Goal: Task Accomplishment & Management: Use online tool/utility

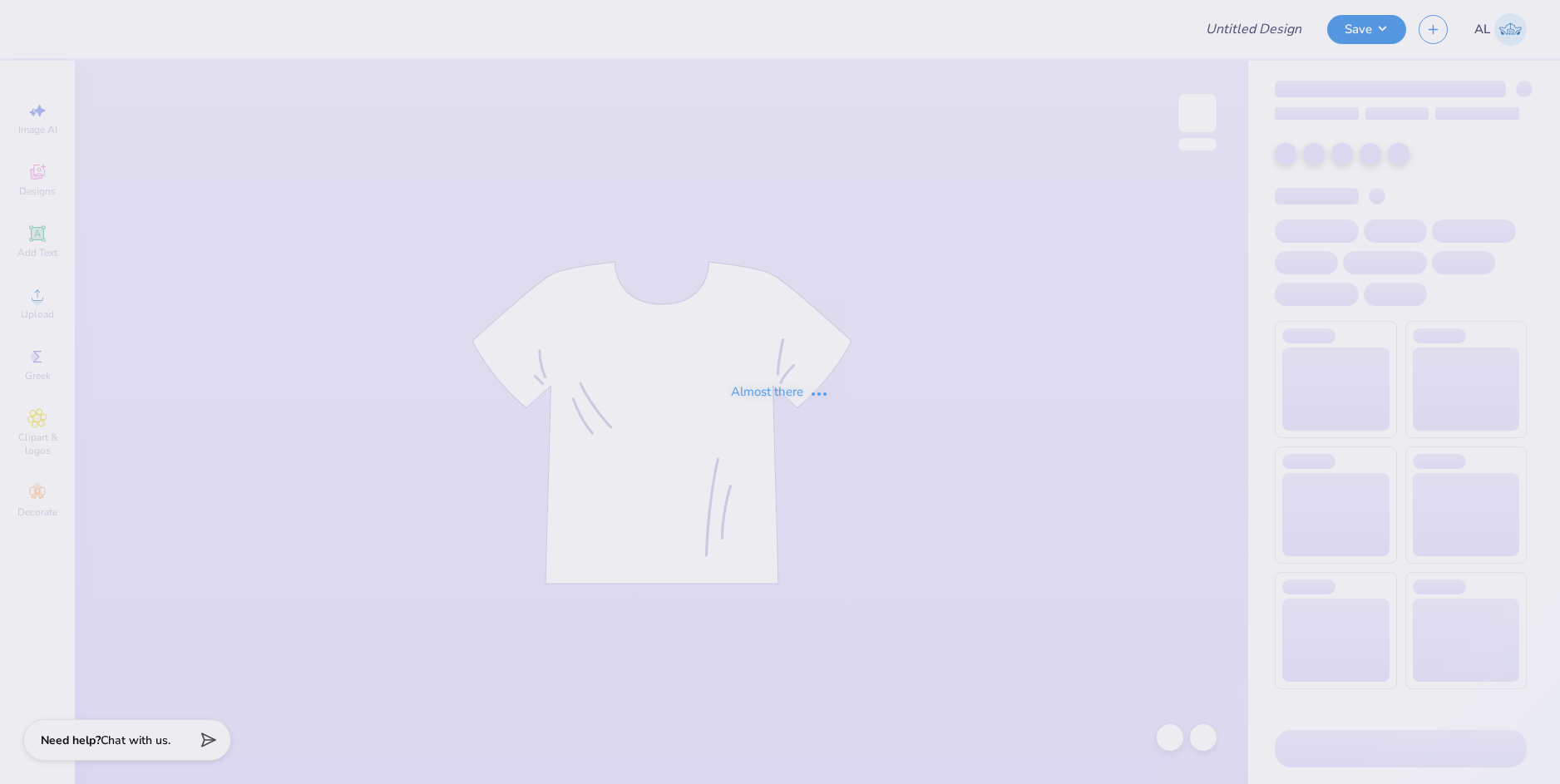
type input "Ruthika Mamidi : Case Western Reserve University"
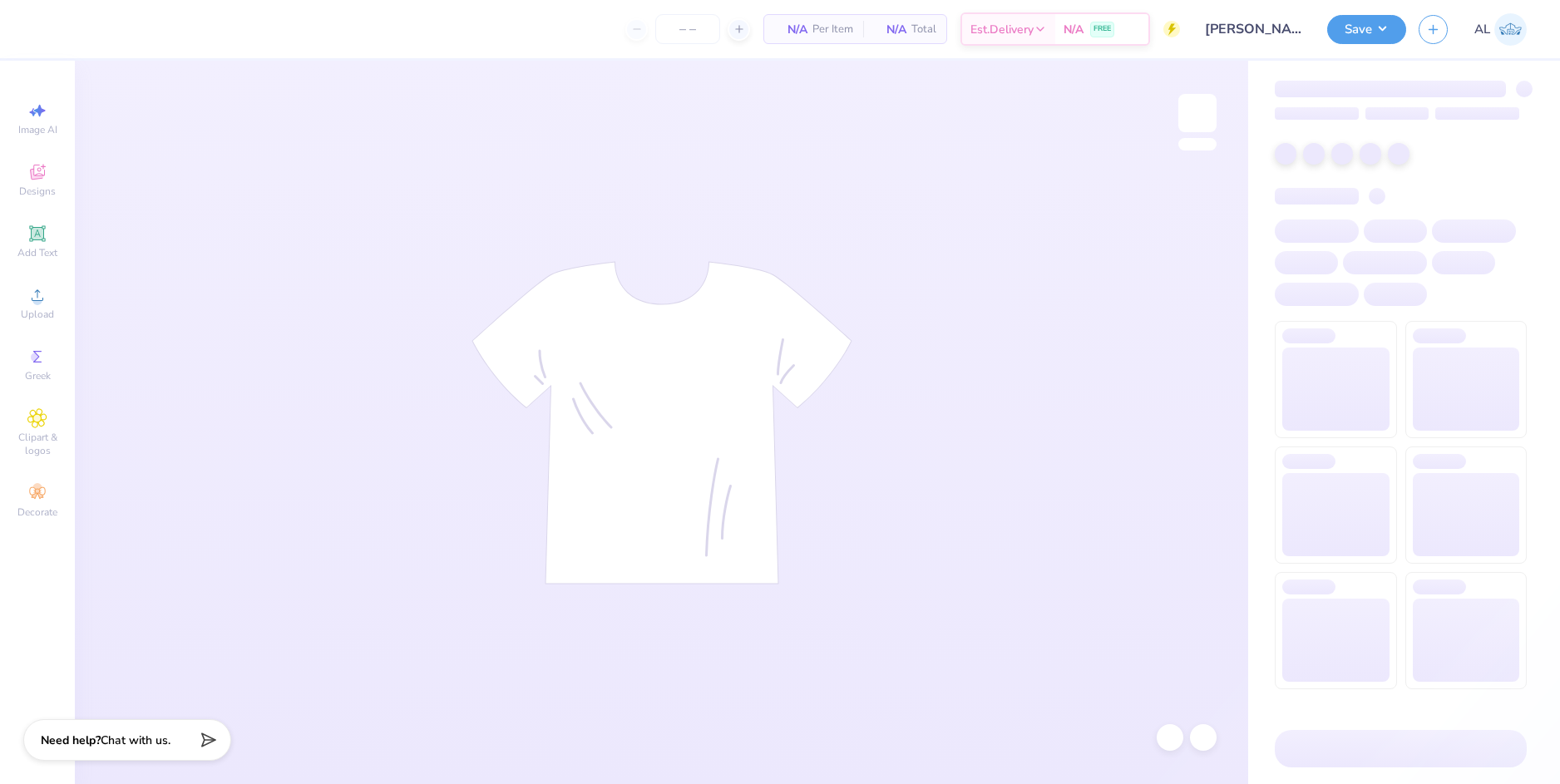
type input "24"
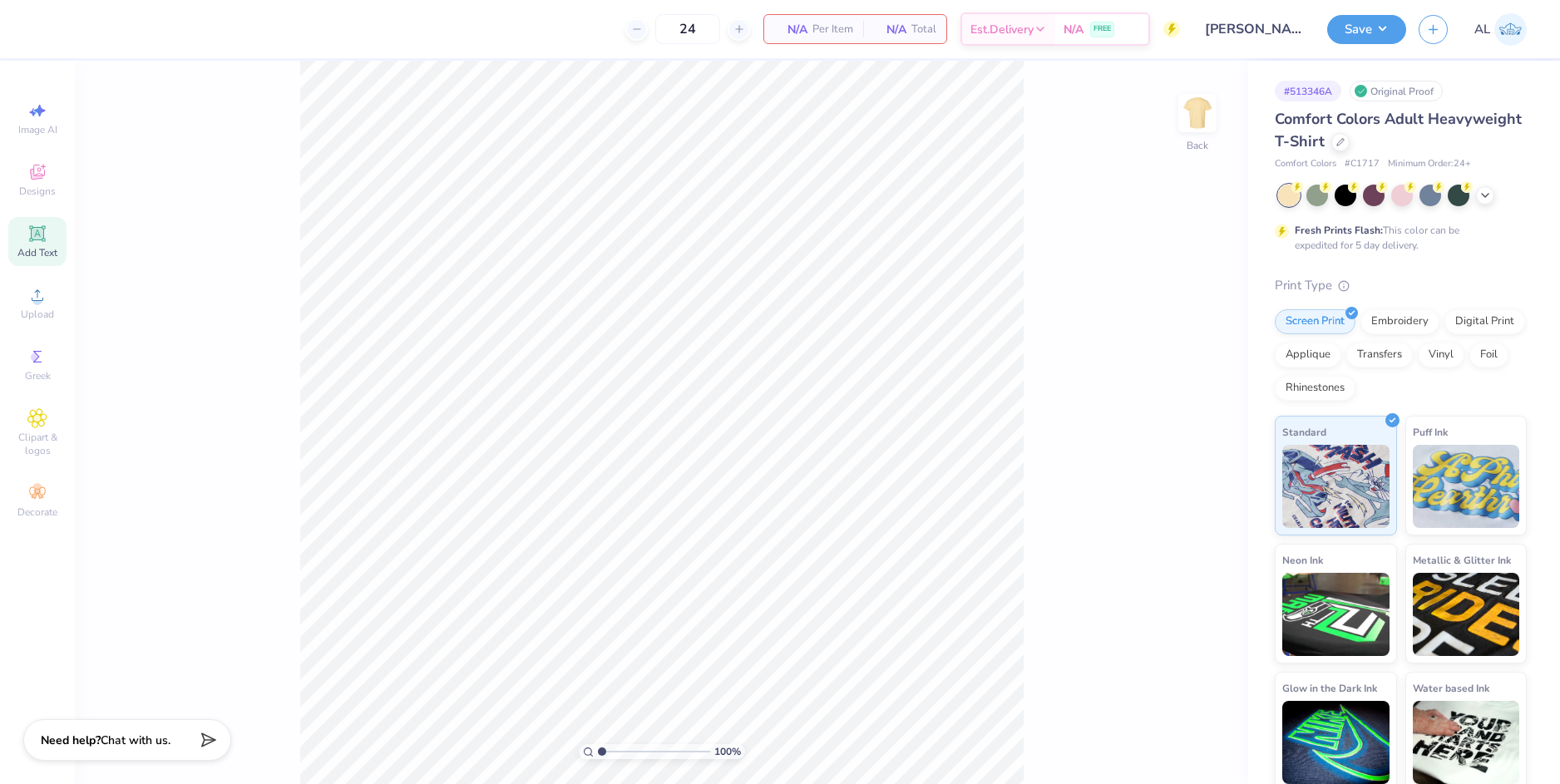
click at [39, 241] on icon at bounding box center [37, 233] width 20 height 20
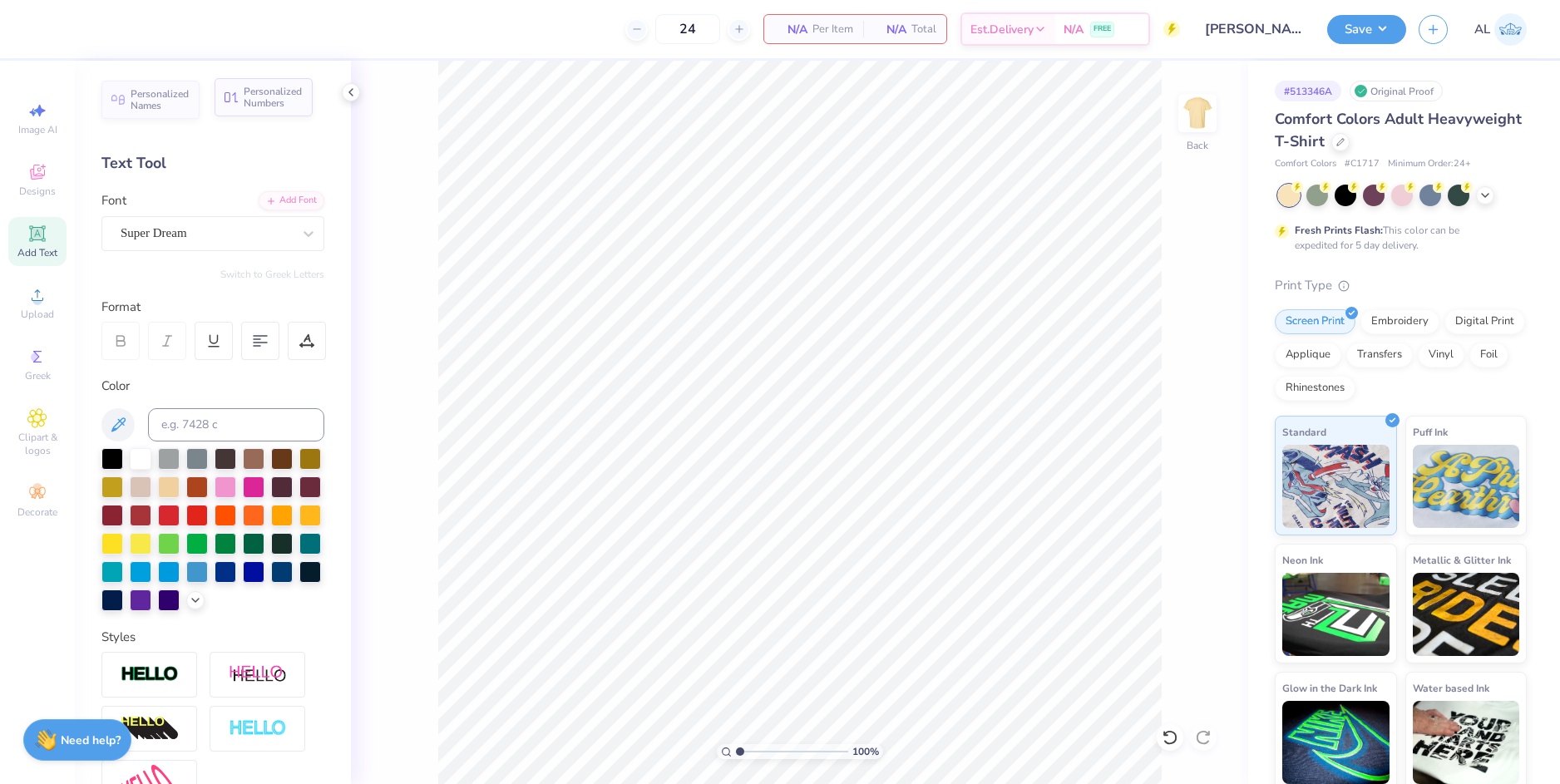
click at [273, 100] on span "Personalized Numbers" at bounding box center [274, 97] width 60 height 23
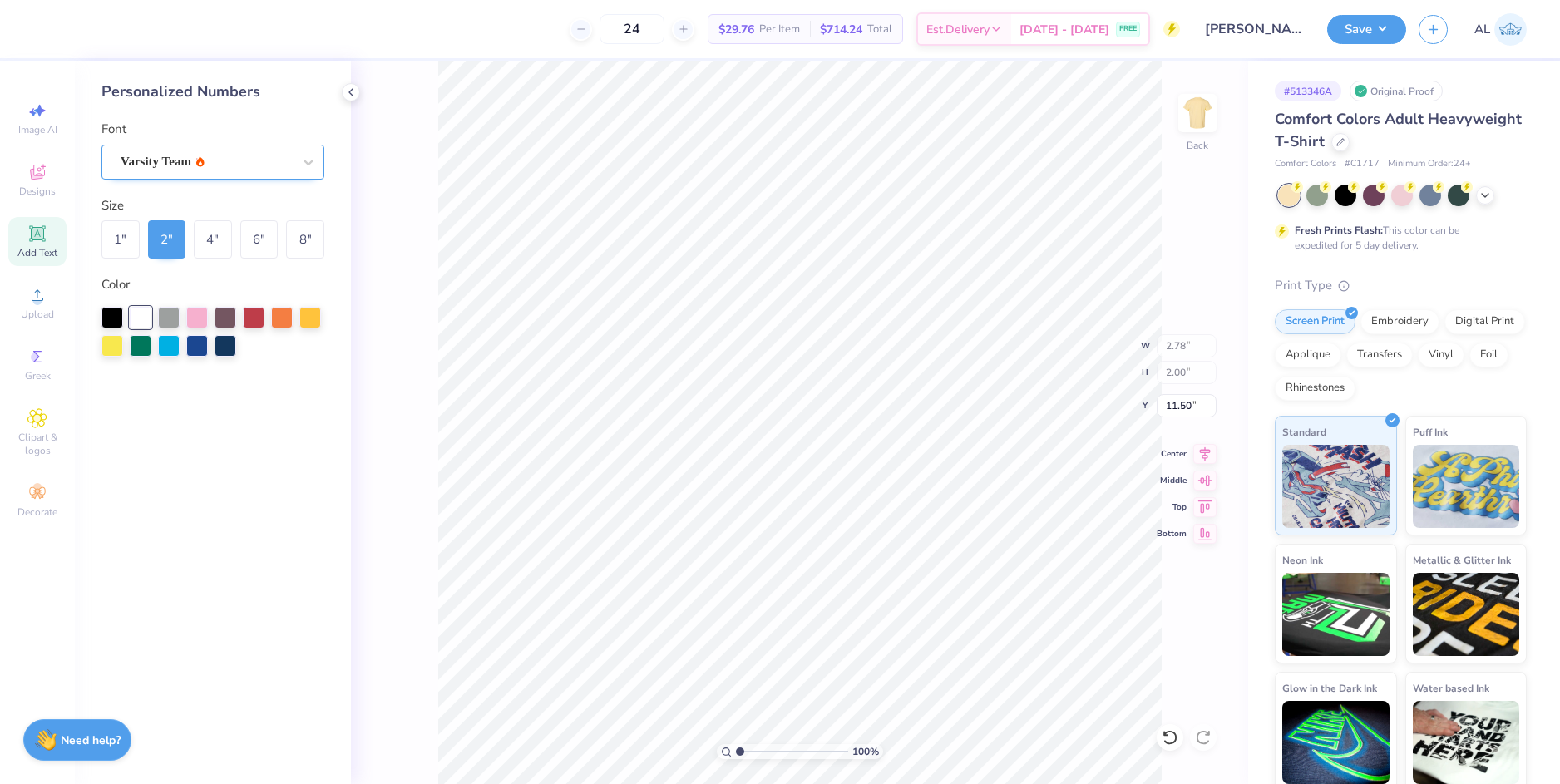
click at [248, 170] on div "Varsity Team" at bounding box center [206, 161] width 175 height 26
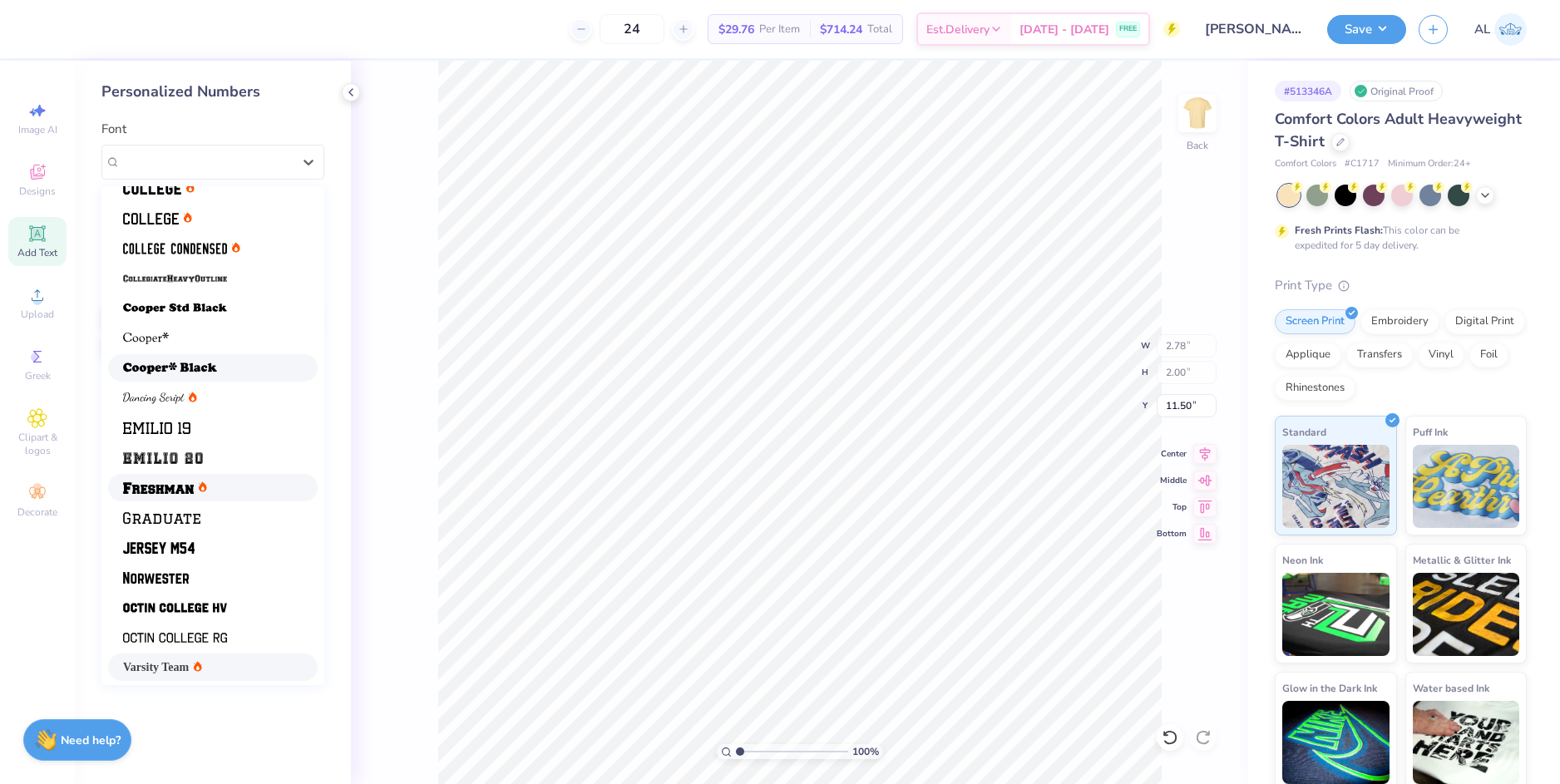
scroll to position [140, 0]
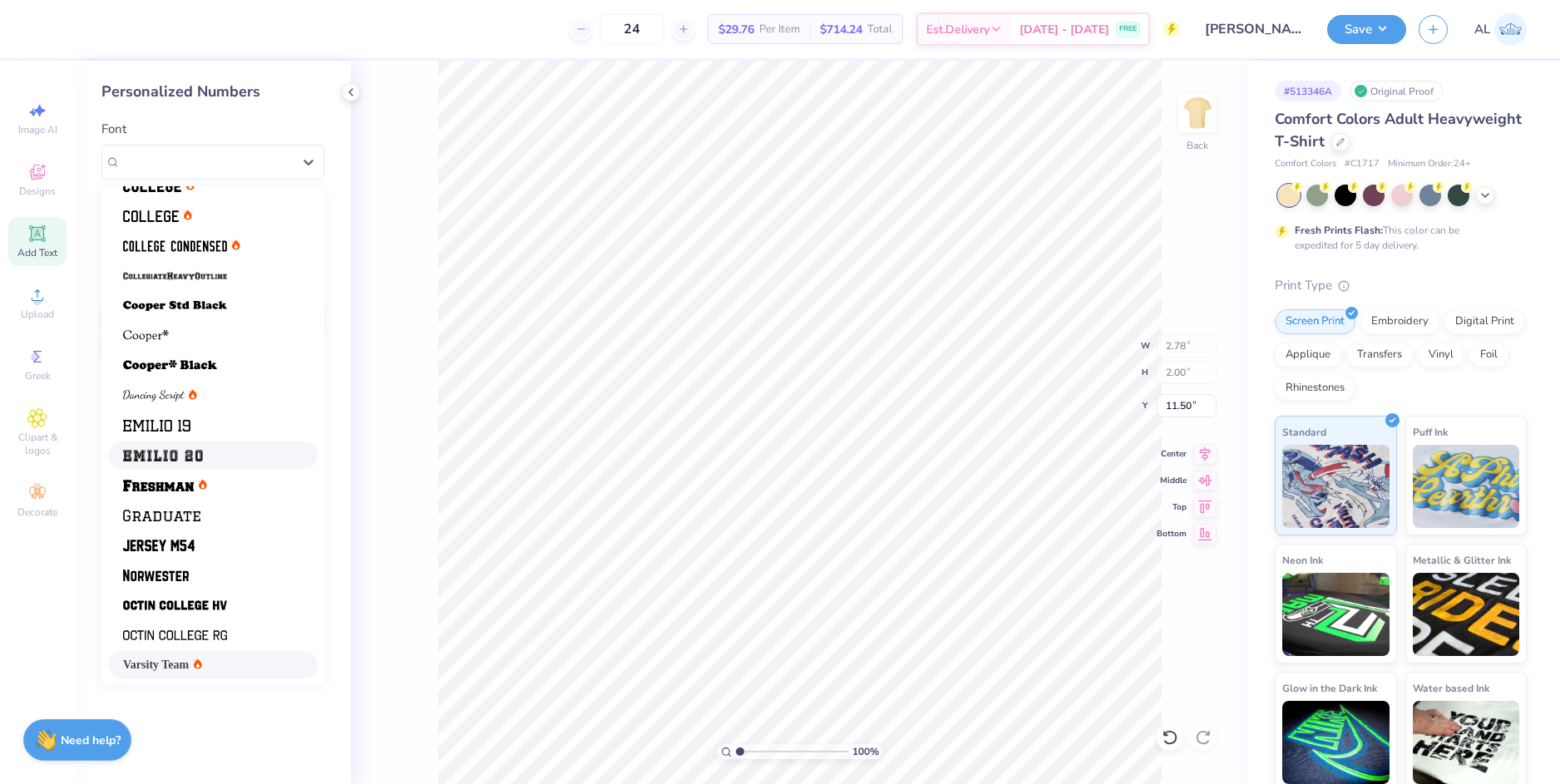
click at [209, 462] on div at bounding box center [212, 455] width 180 height 17
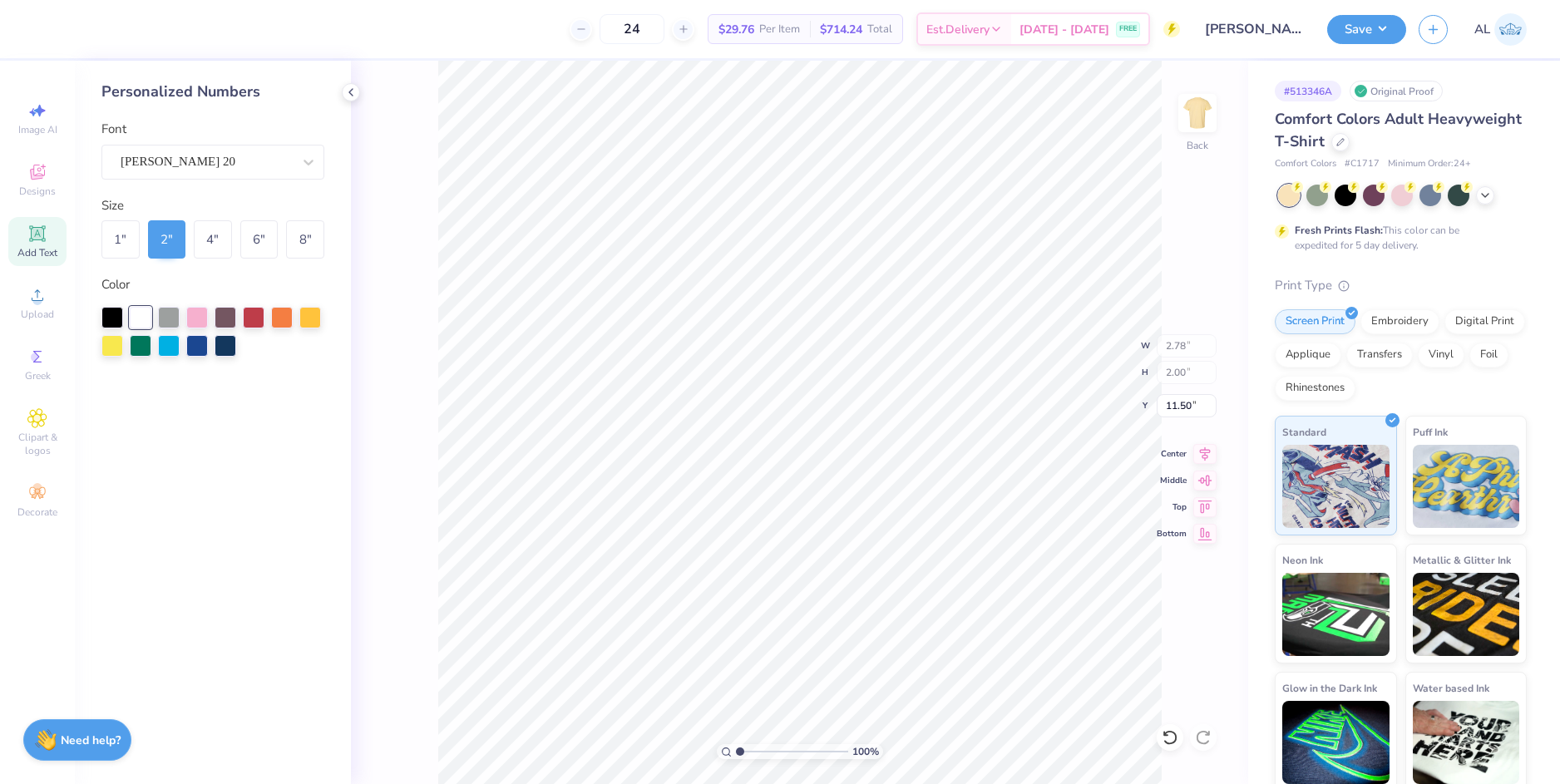
type input "3.02"
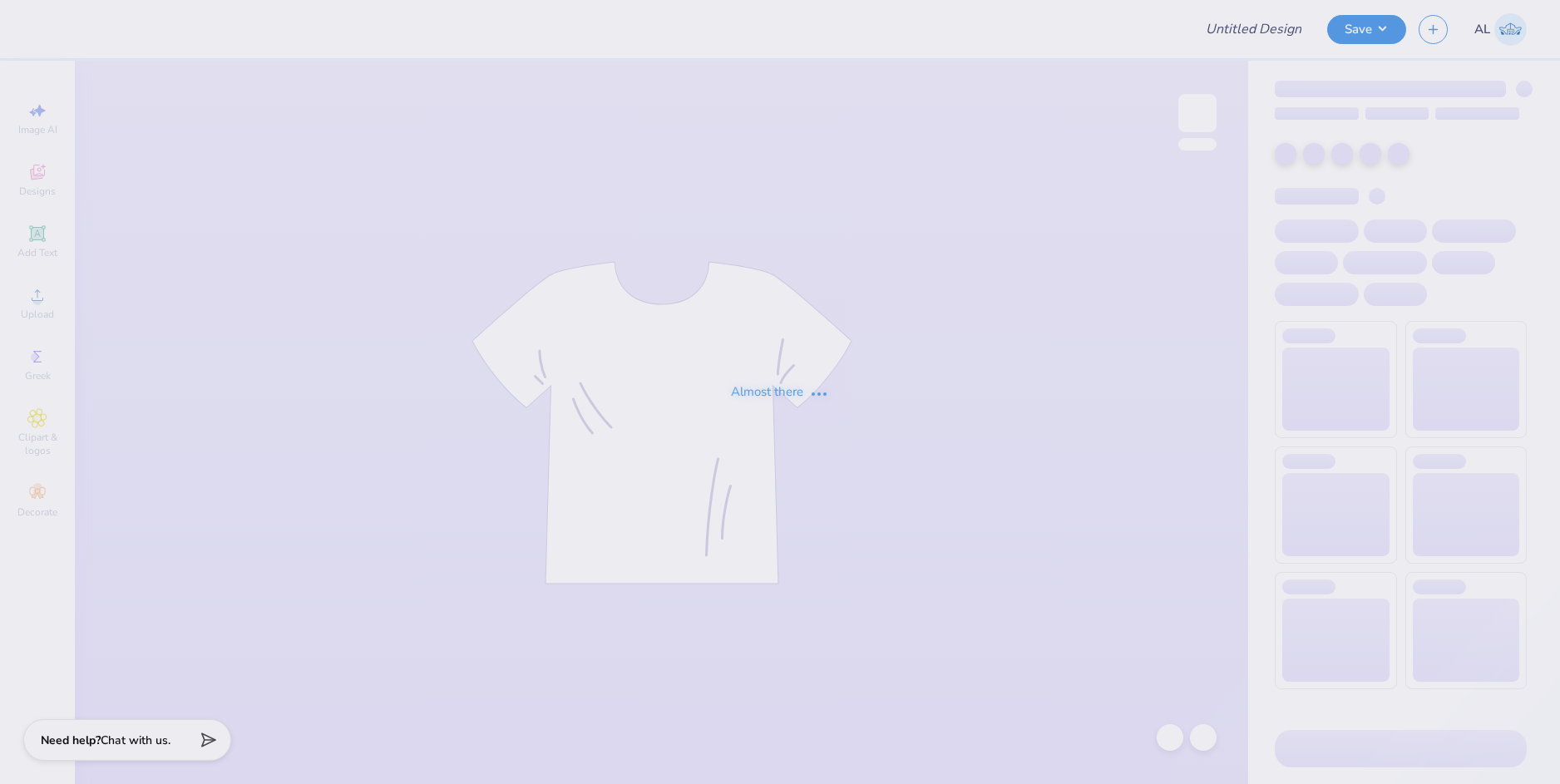
type input "DCG Draft Mockups!"
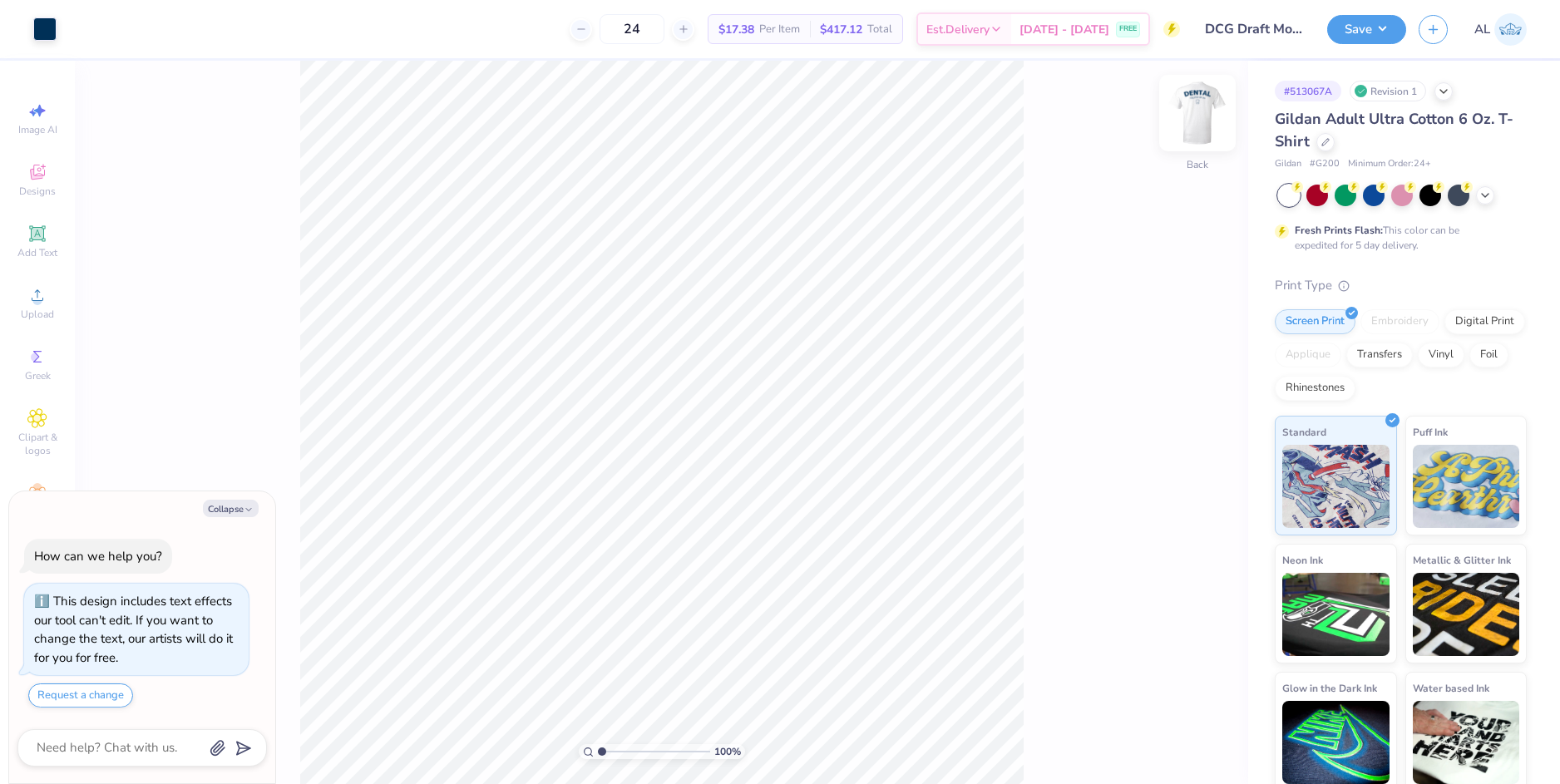
click at [1201, 126] on img at bounding box center [1197, 112] width 66 height 66
click at [47, 183] on div "Designs" at bounding box center [37, 179] width 59 height 49
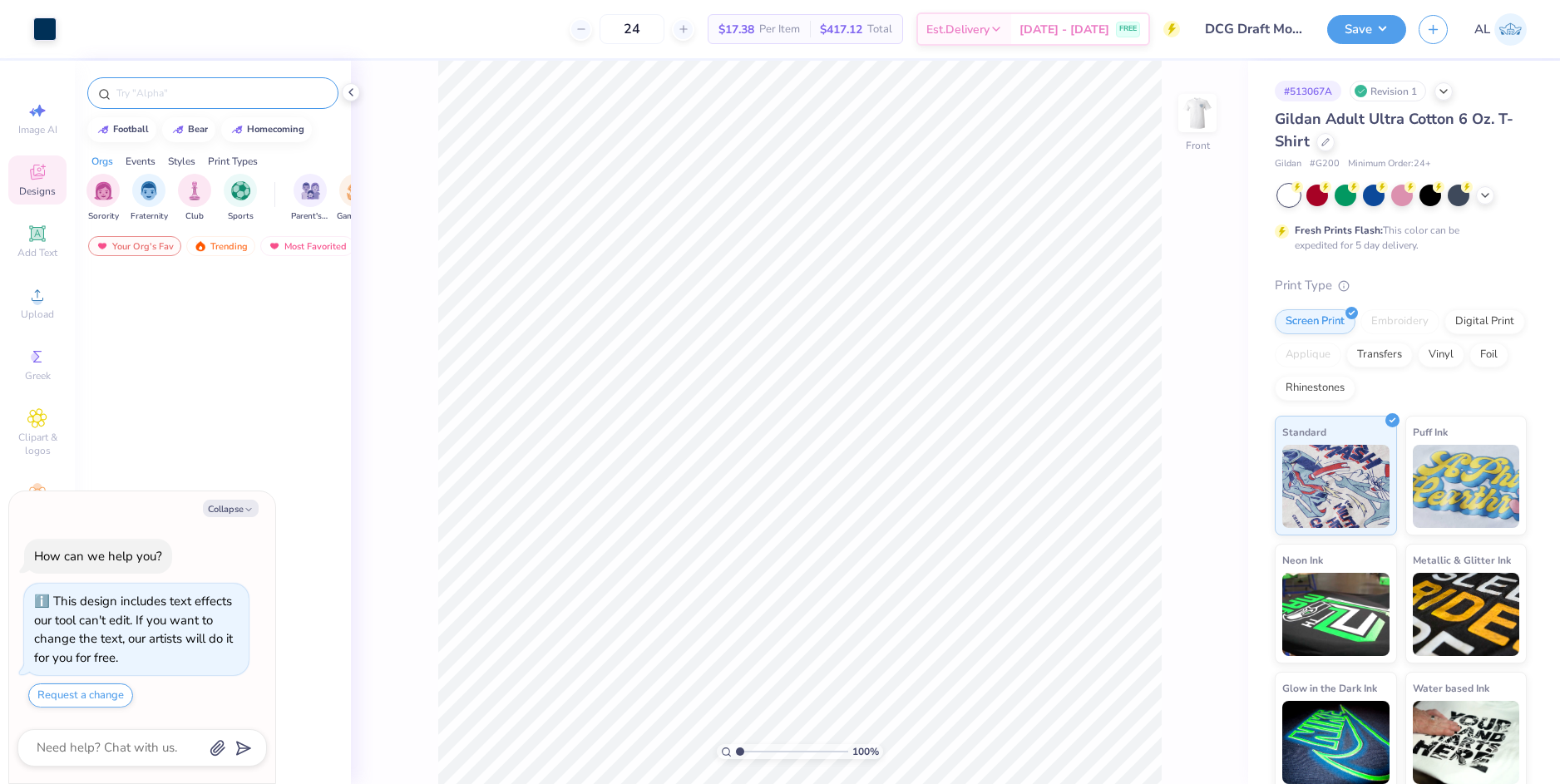
click at [171, 89] on input "text" at bounding box center [222, 92] width 213 height 16
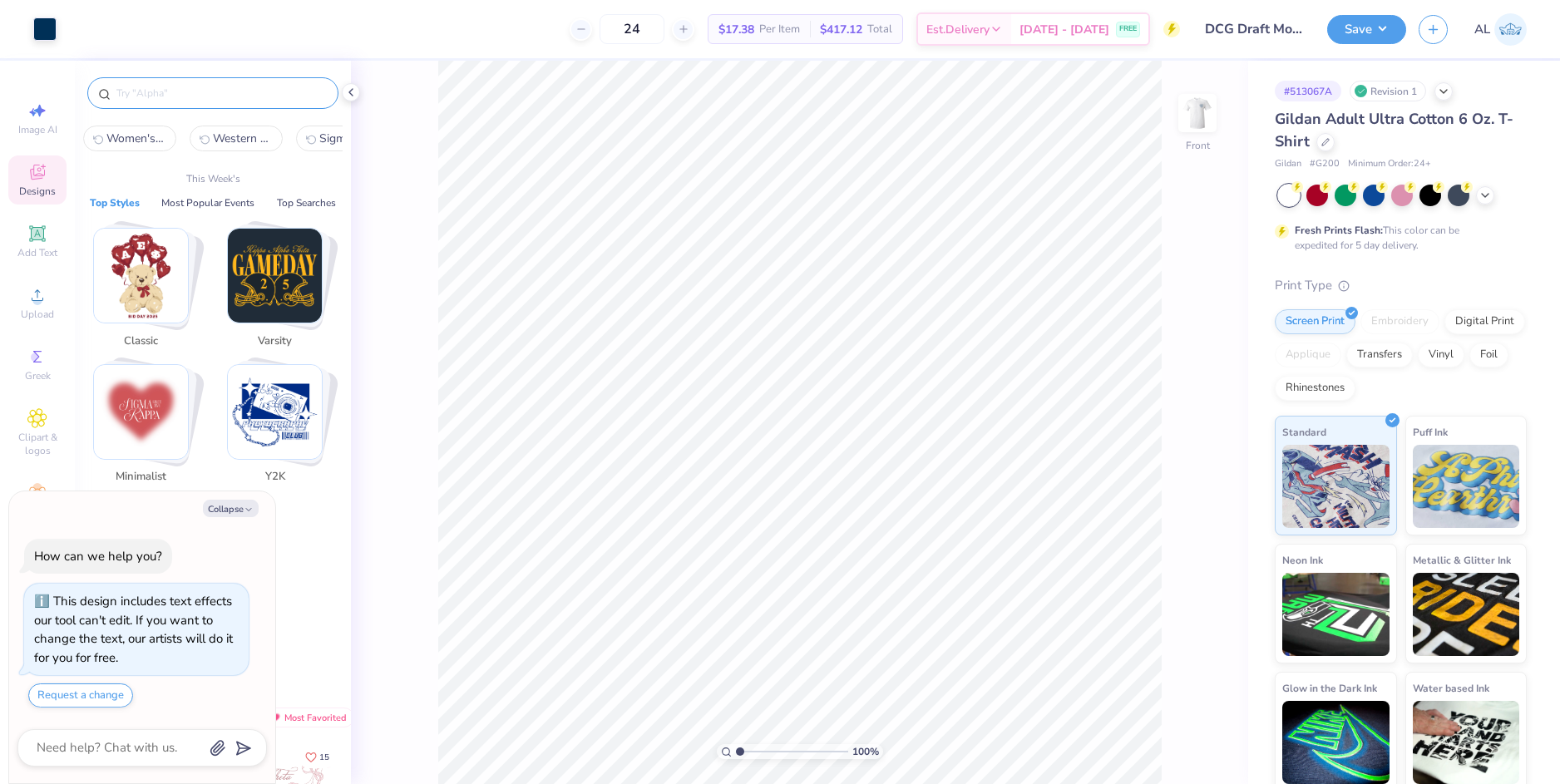
type textarea "x"
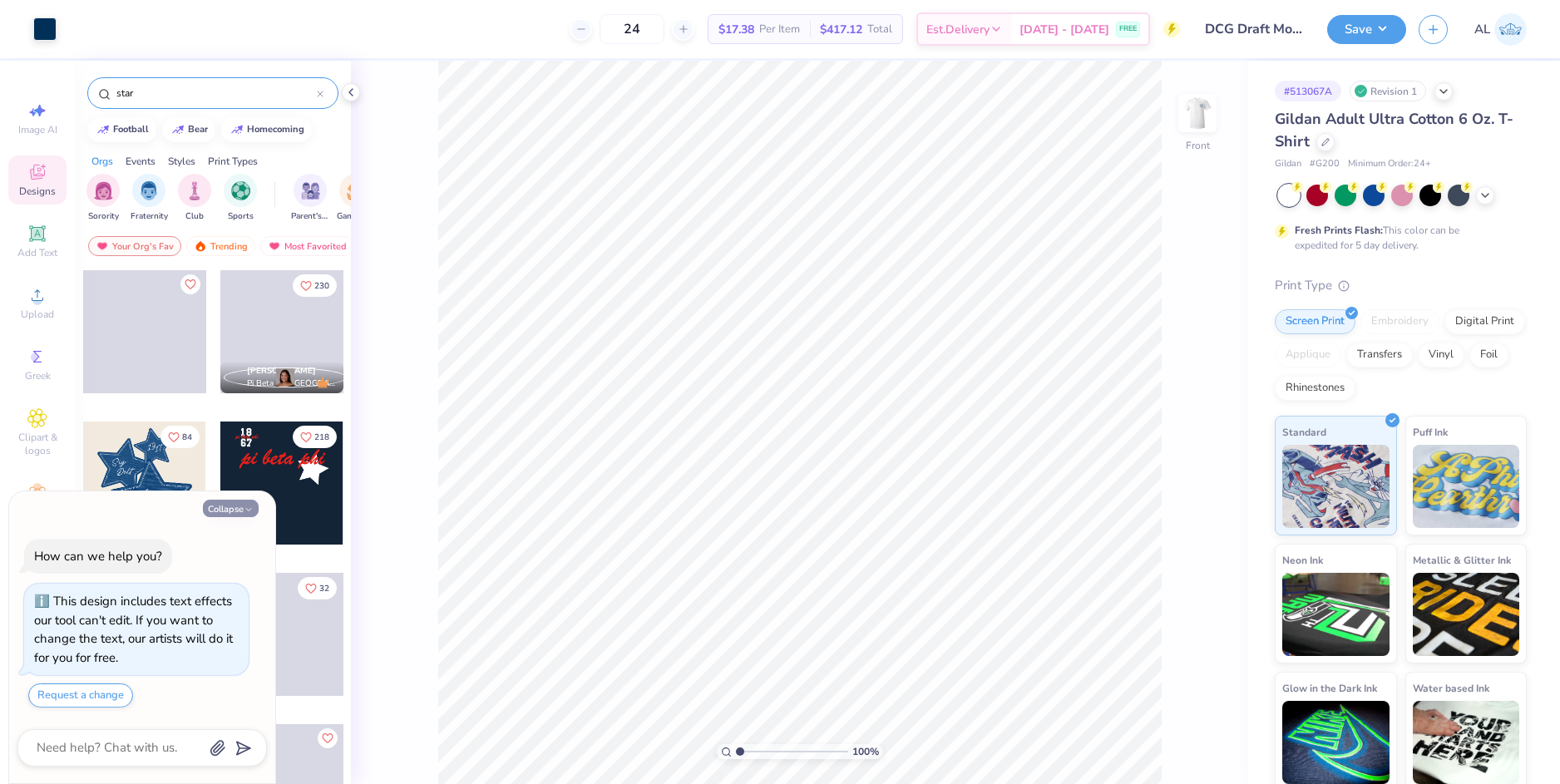
type input "star"
click at [237, 507] on button "Collapse" at bounding box center [230, 509] width 56 height 17
type textarea "x"
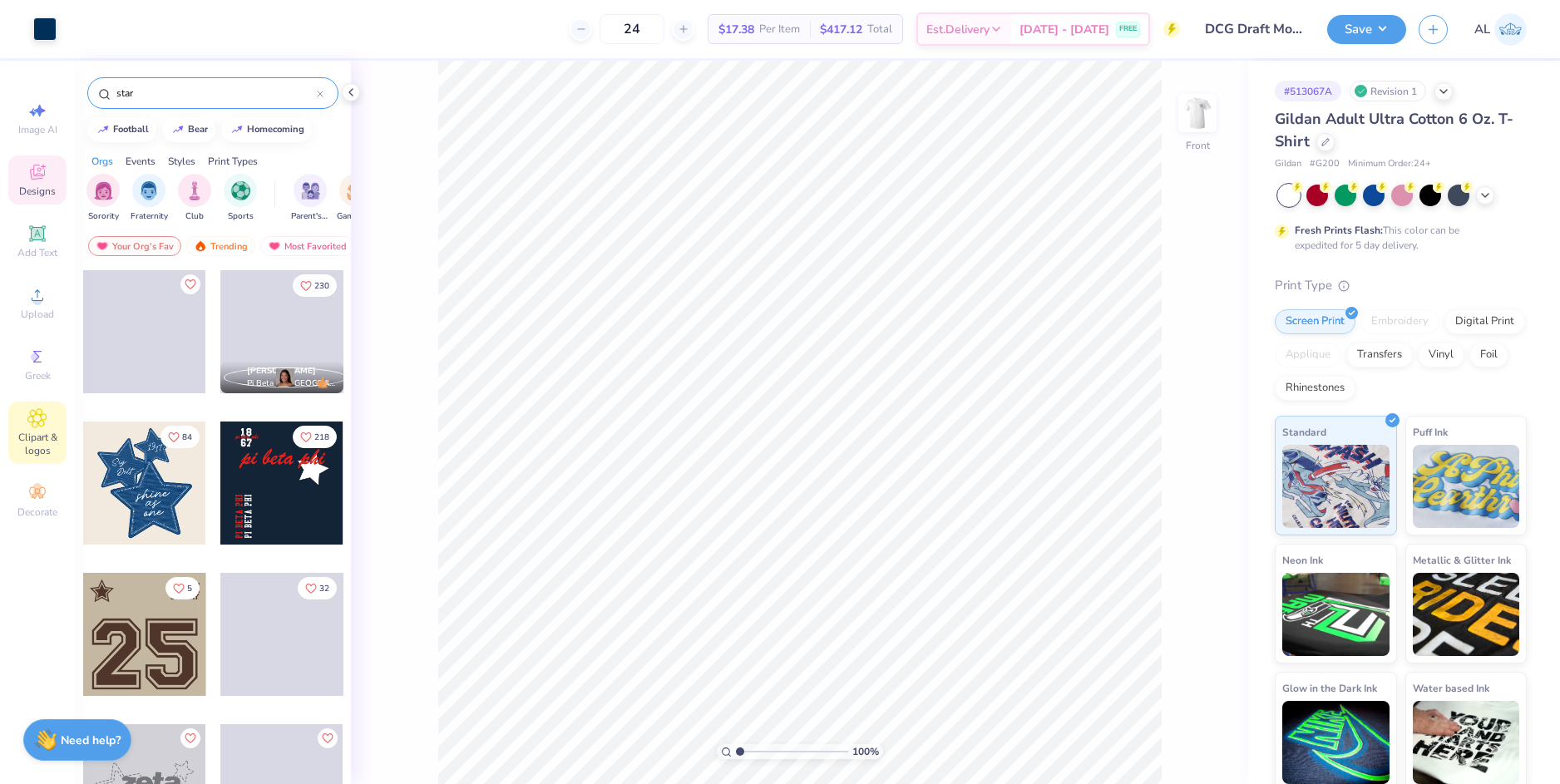
click at [38, 429] on div "Clipart & logos" at bounding box center [37, 432] width 59 height 62
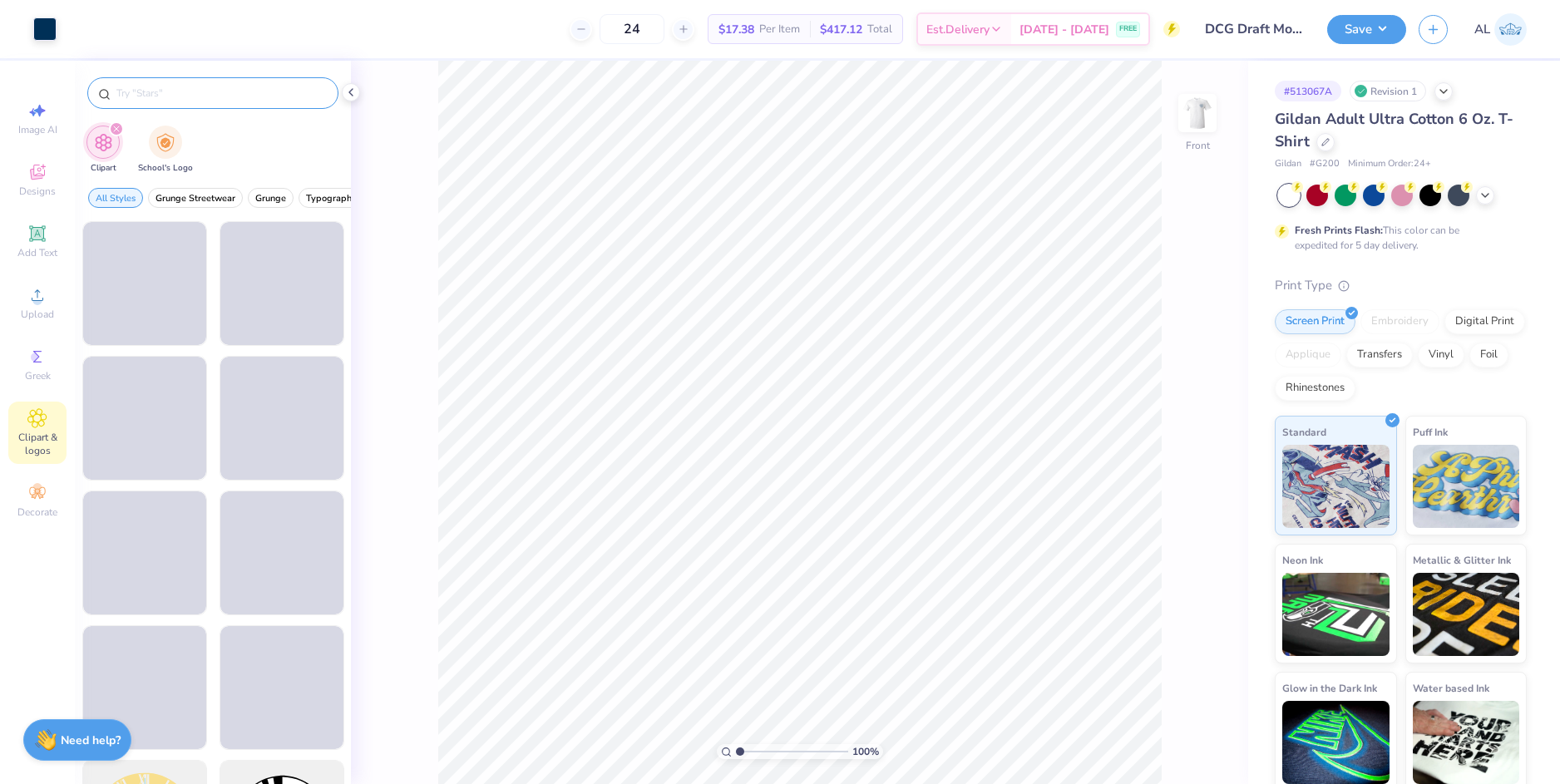
click at [158, 100] on input "text" at bounding box center [222, 92] width 213 height 16
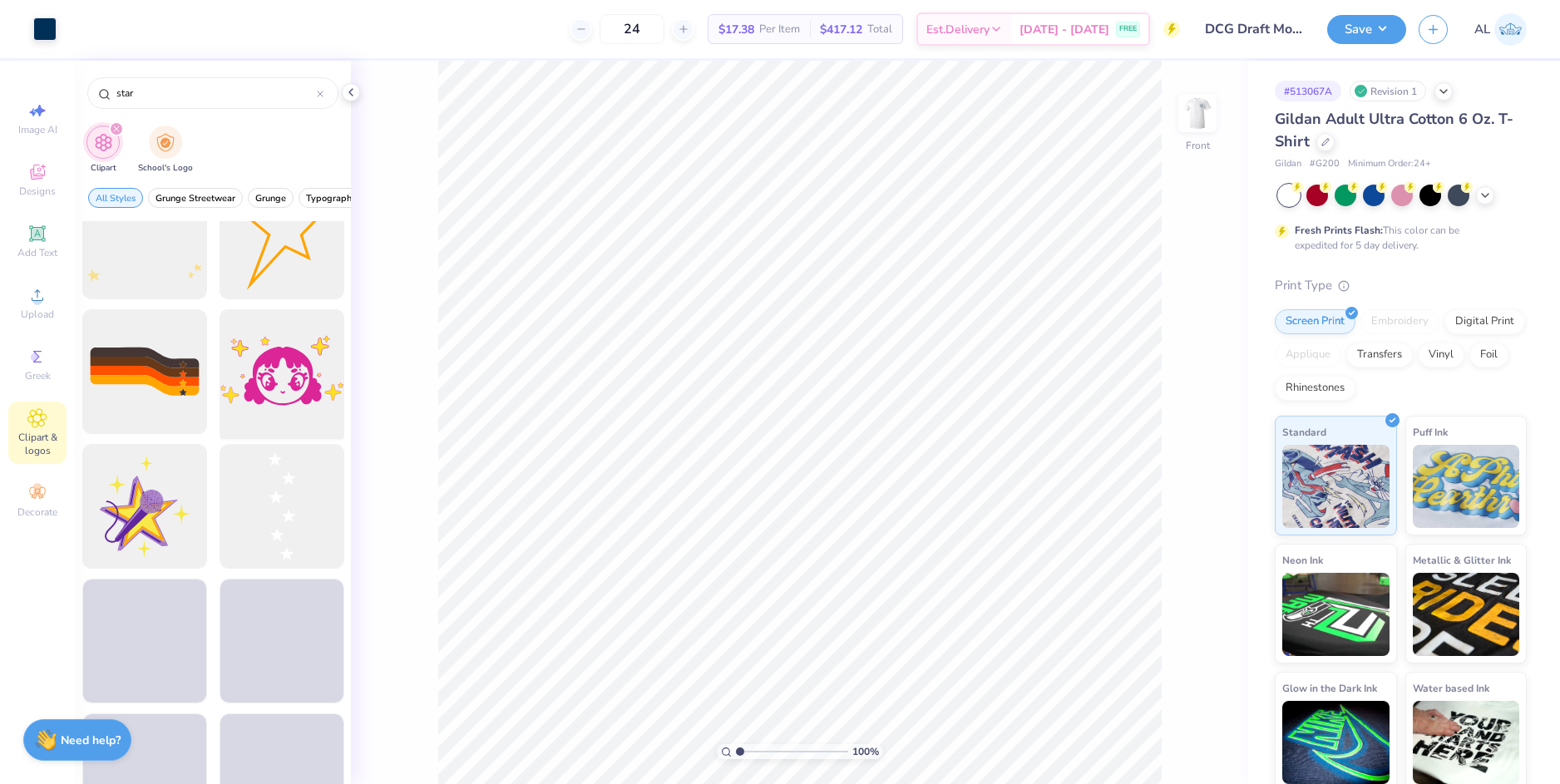
scroll to position [1912, 0]
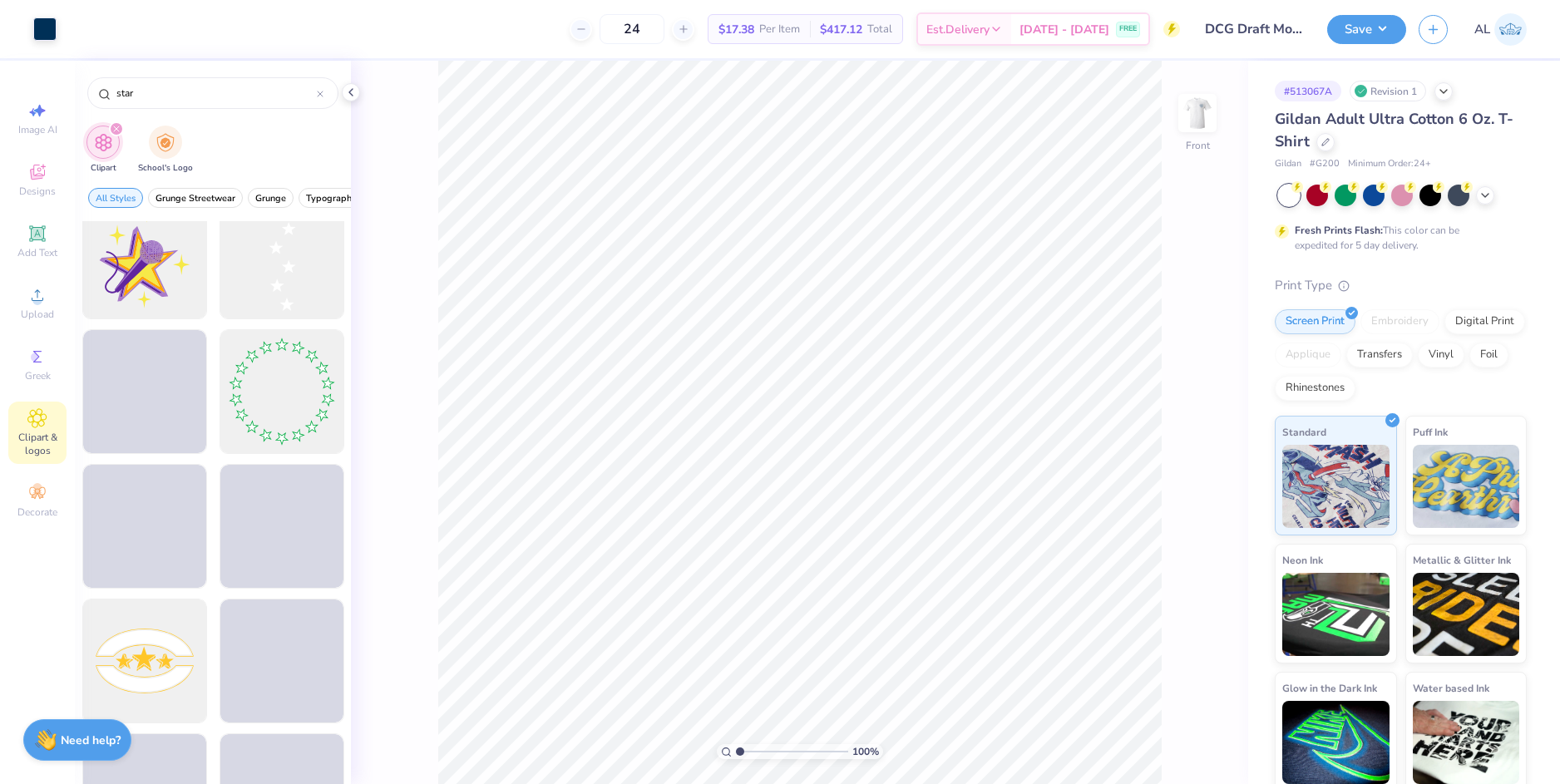
type input "star"
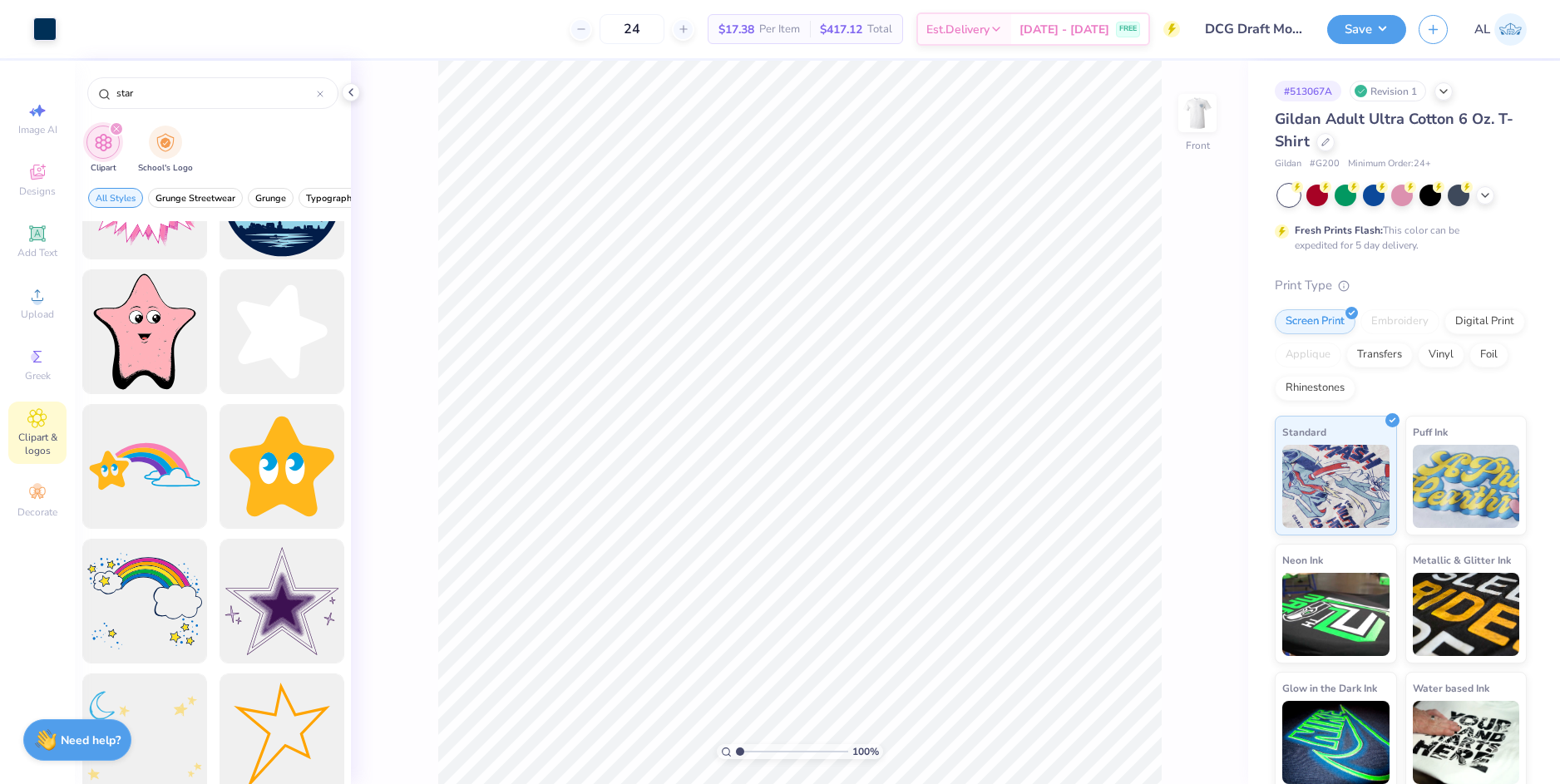
scroll to position [998, 0]
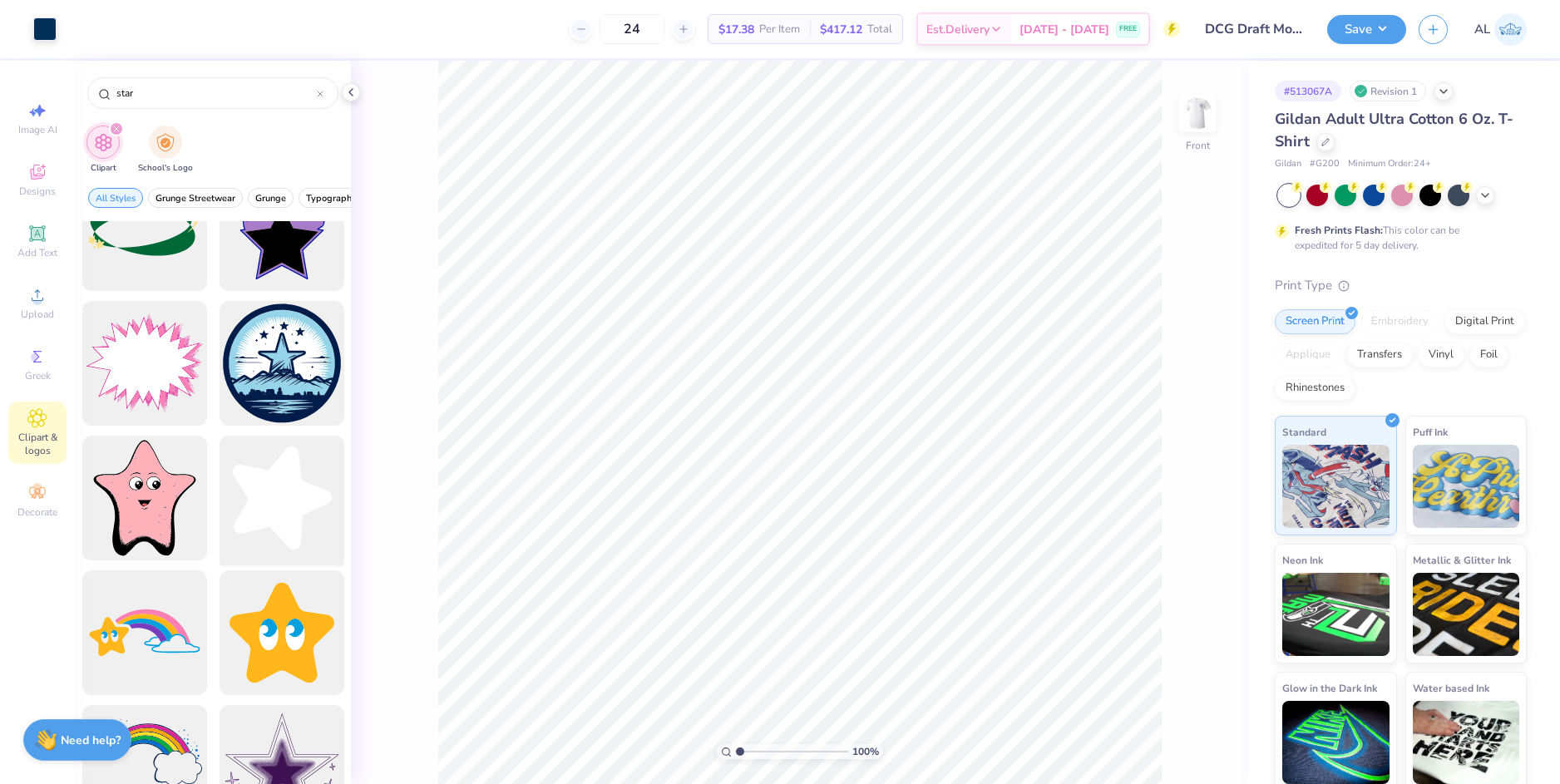
click at [283, 482] on div at bounding box center [281, 498] width 137 height 137
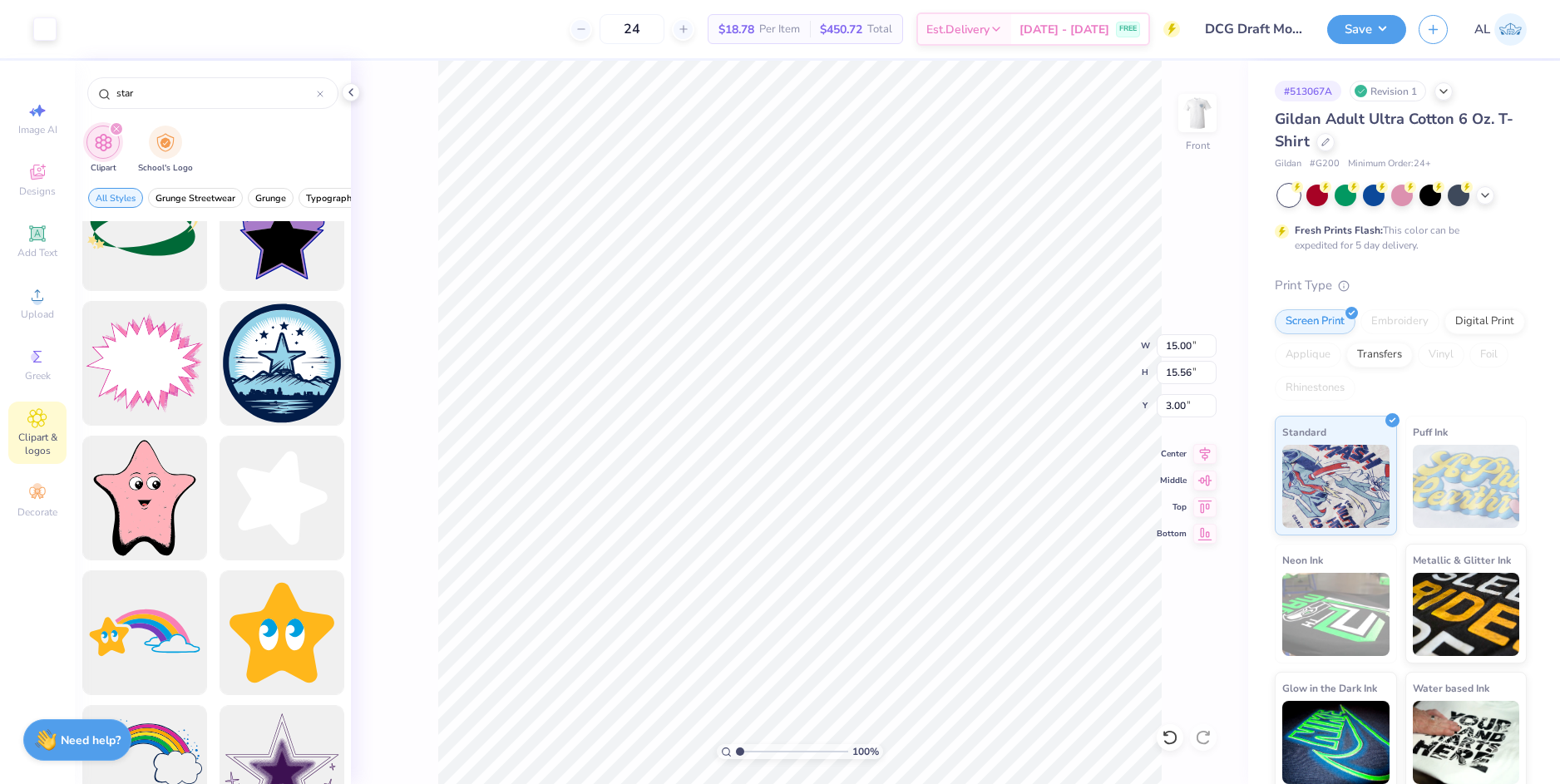
type input "3.72"
type input "3.85"
type input "12.07"
type input "1.53"
type input "1.58"
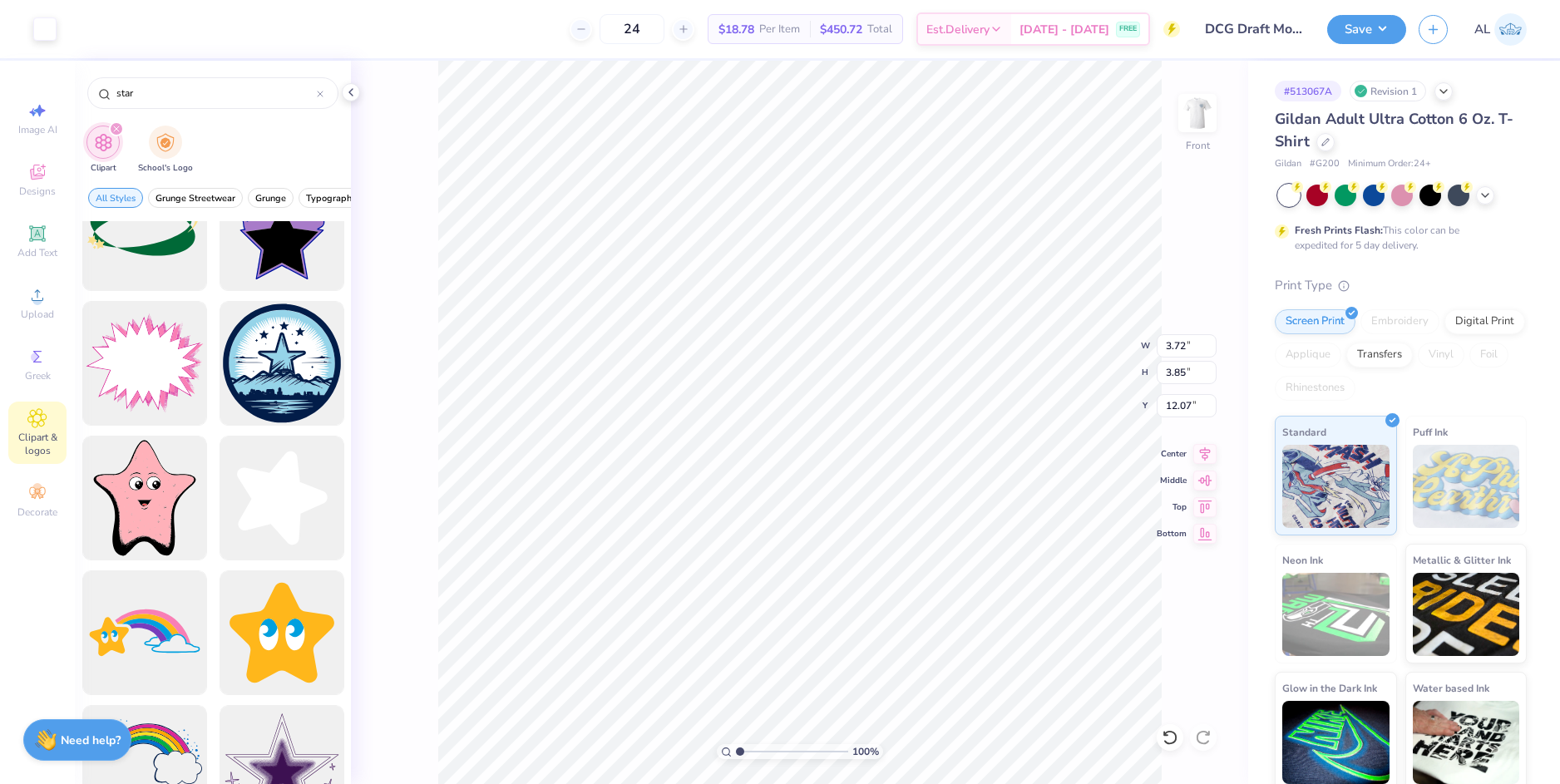
type input "14.34"
type input "12.50"
type input "6.49"
type input "3.00"
click at [45, 36] on div at bounding box center [45, 27] width 23 height 23
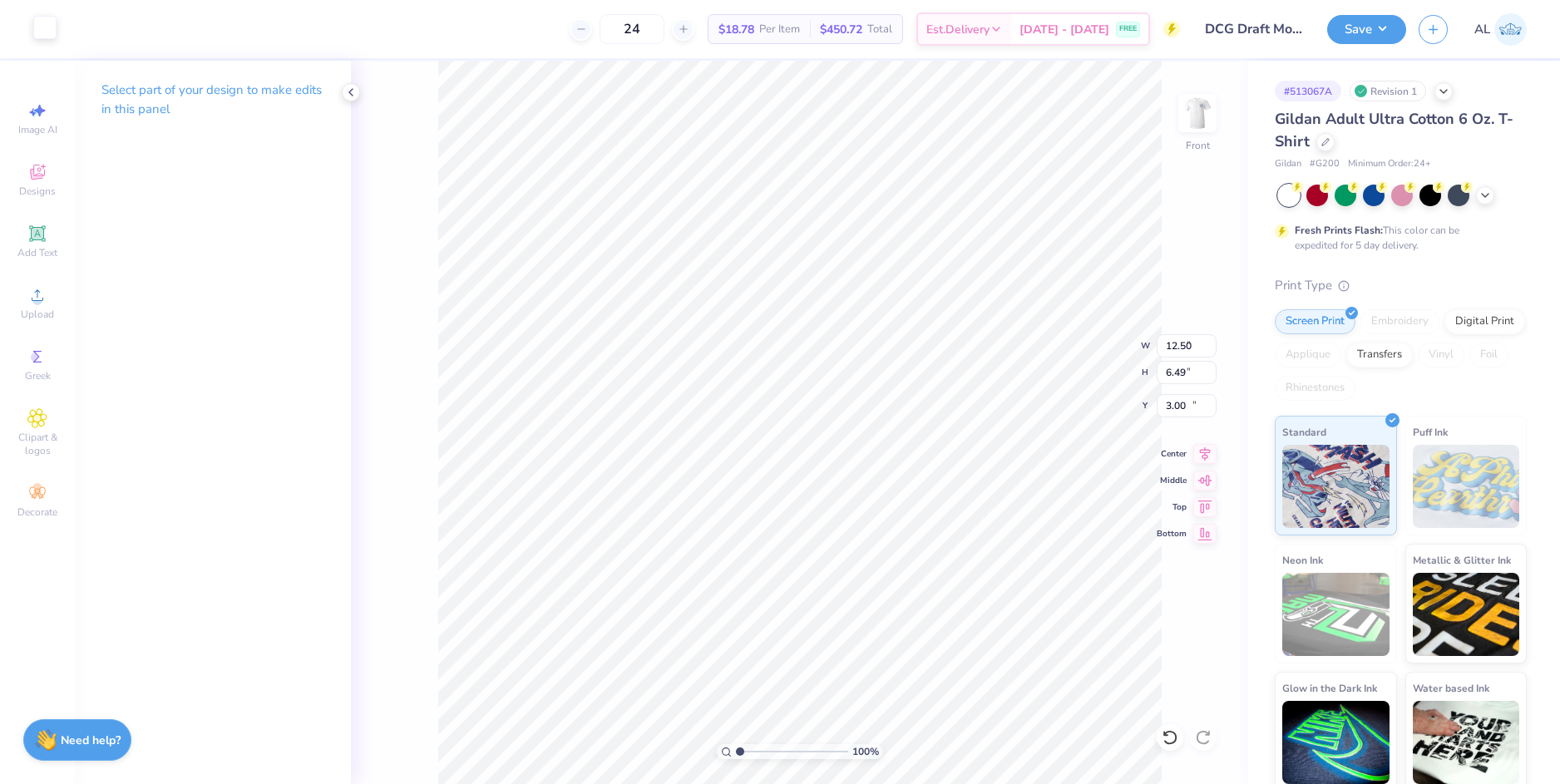
type input "1.53"
type input "1.58"
type input "14.34"
click at [52, 31] on div at bounding box center [45, 27] width 23 height 23
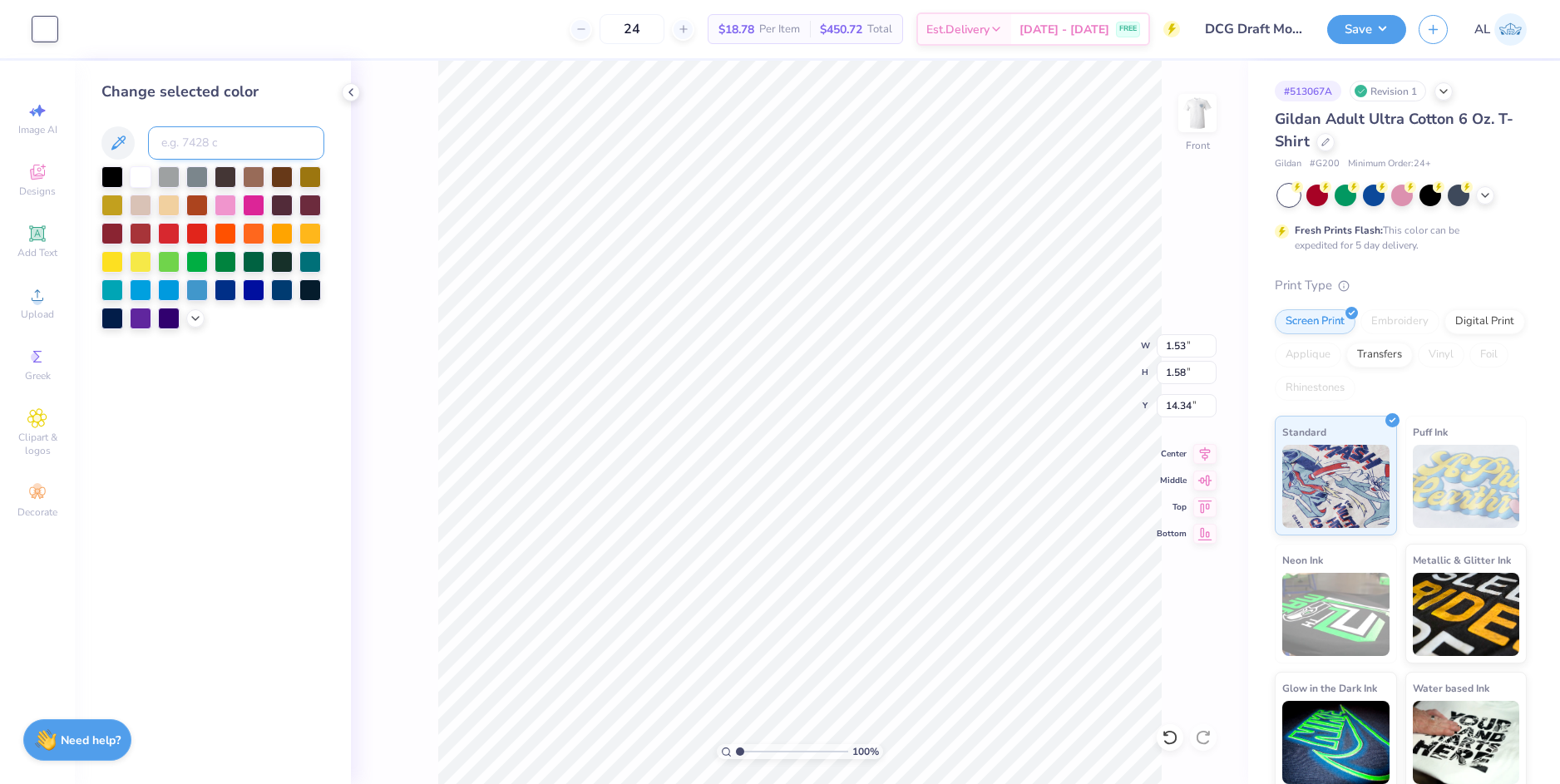
click at [180, 144] on input at bounding box center [236, 143] width 177 height 34
type input "540"
click at [864, 506] on li "Download vector" at bounding box center [889, 505] width 131 height 33
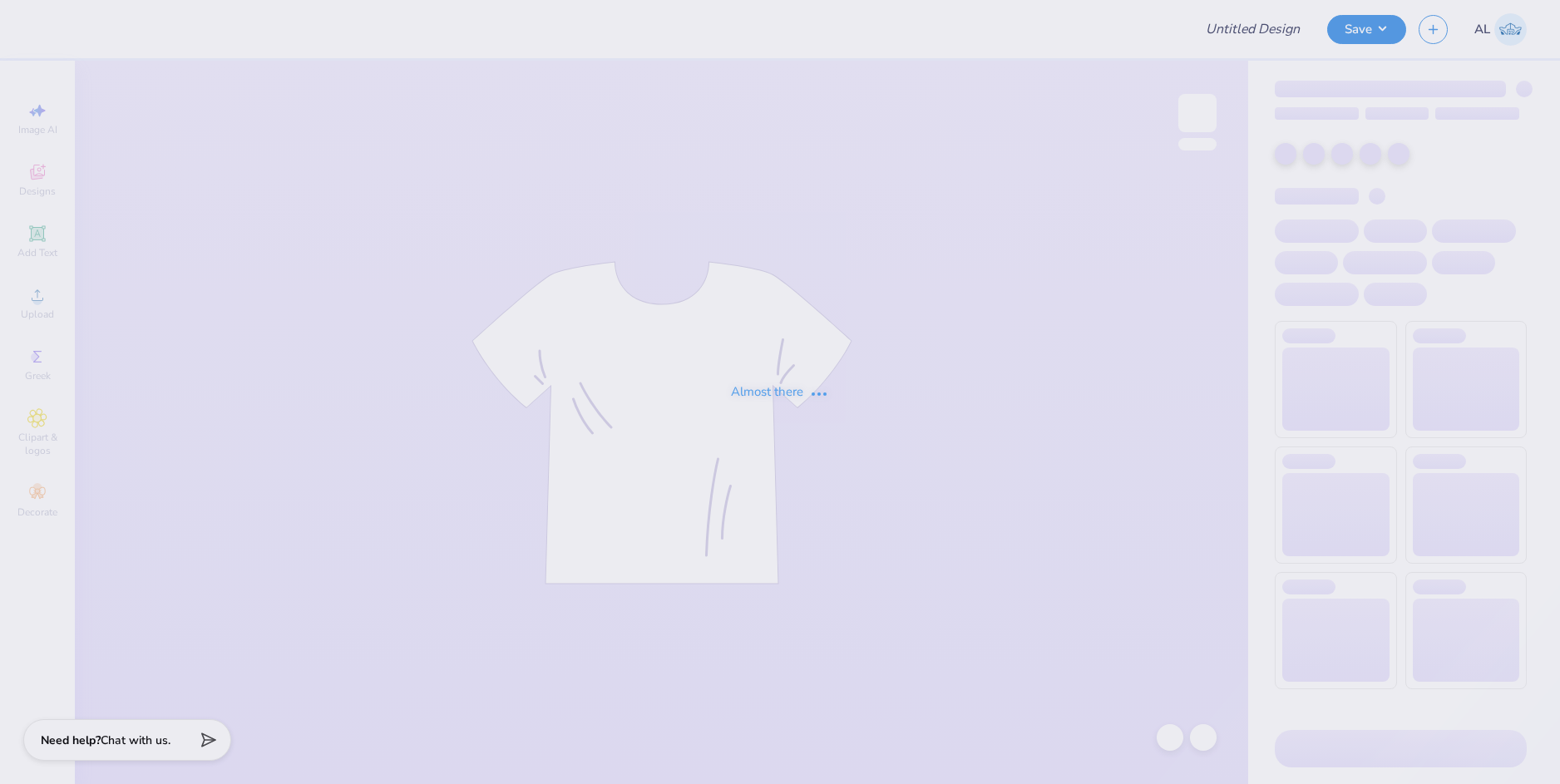
type input "DCG Draft Mockups!"
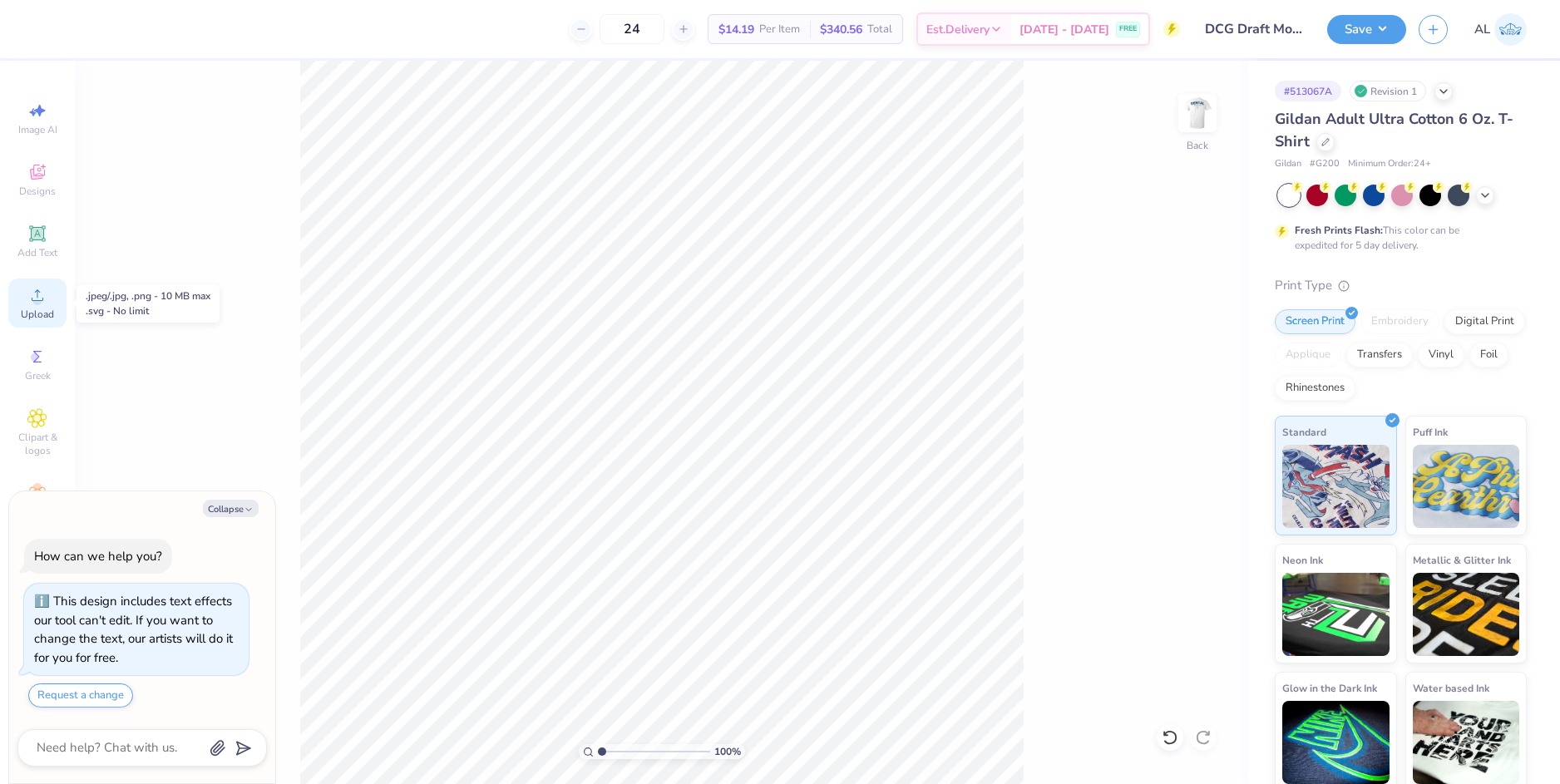
click at [54, 309] on div "Upload" at bounding box center [37, 302] width 59 height 49
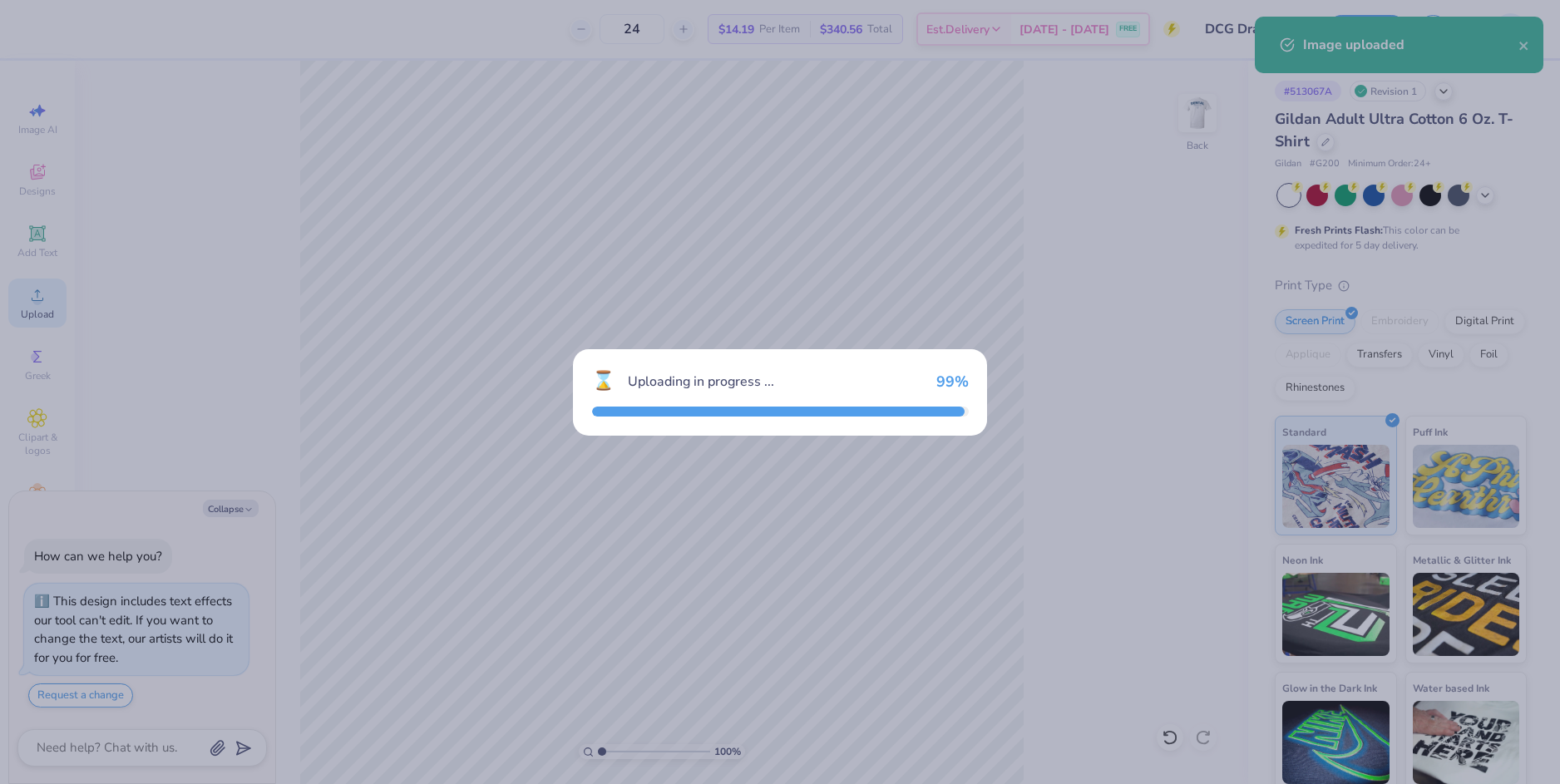
type textarea "x"
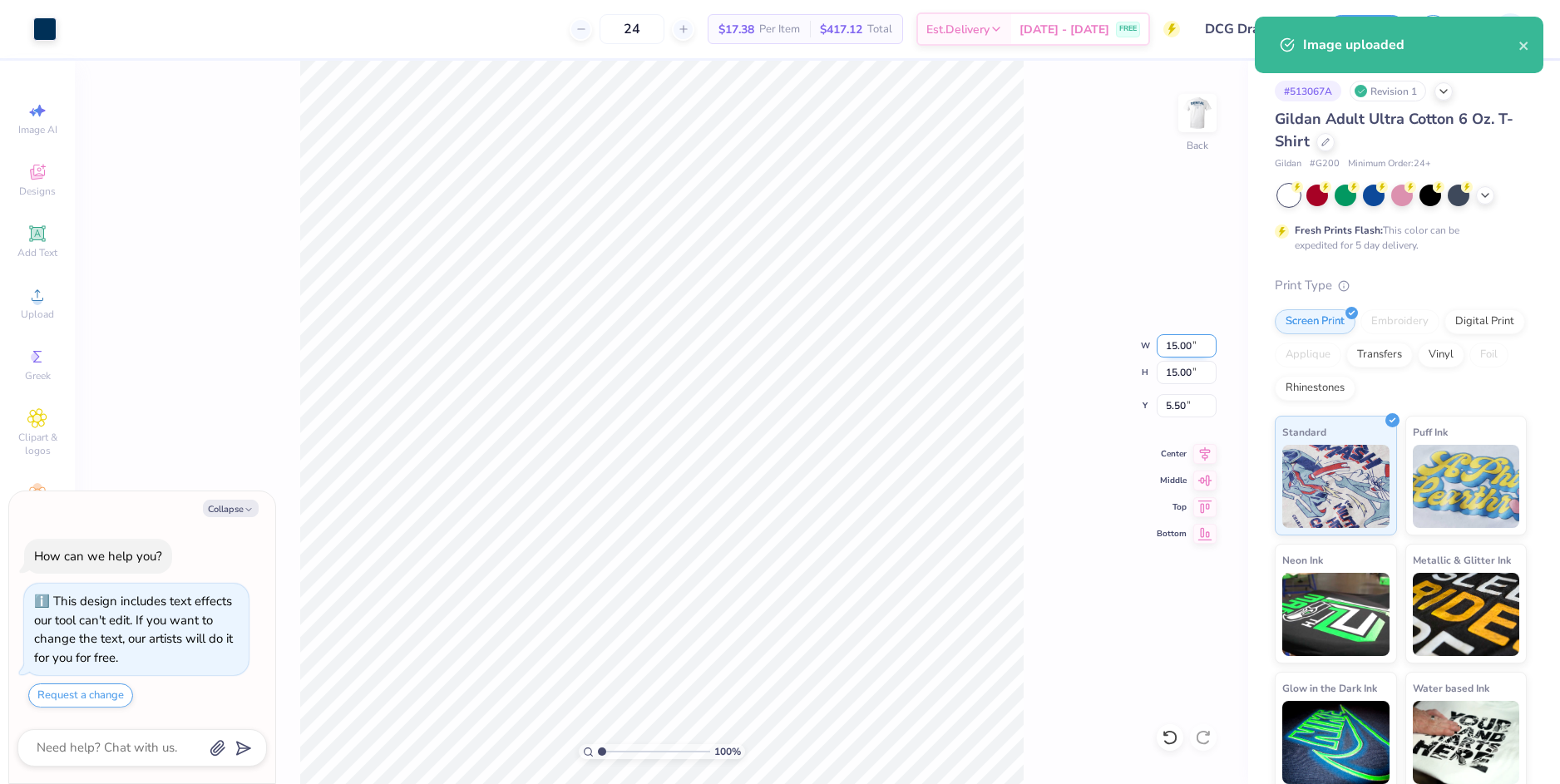
click at [1184, 348] on input "15.00" at bounding box center [1187, 345] width 60 height 23
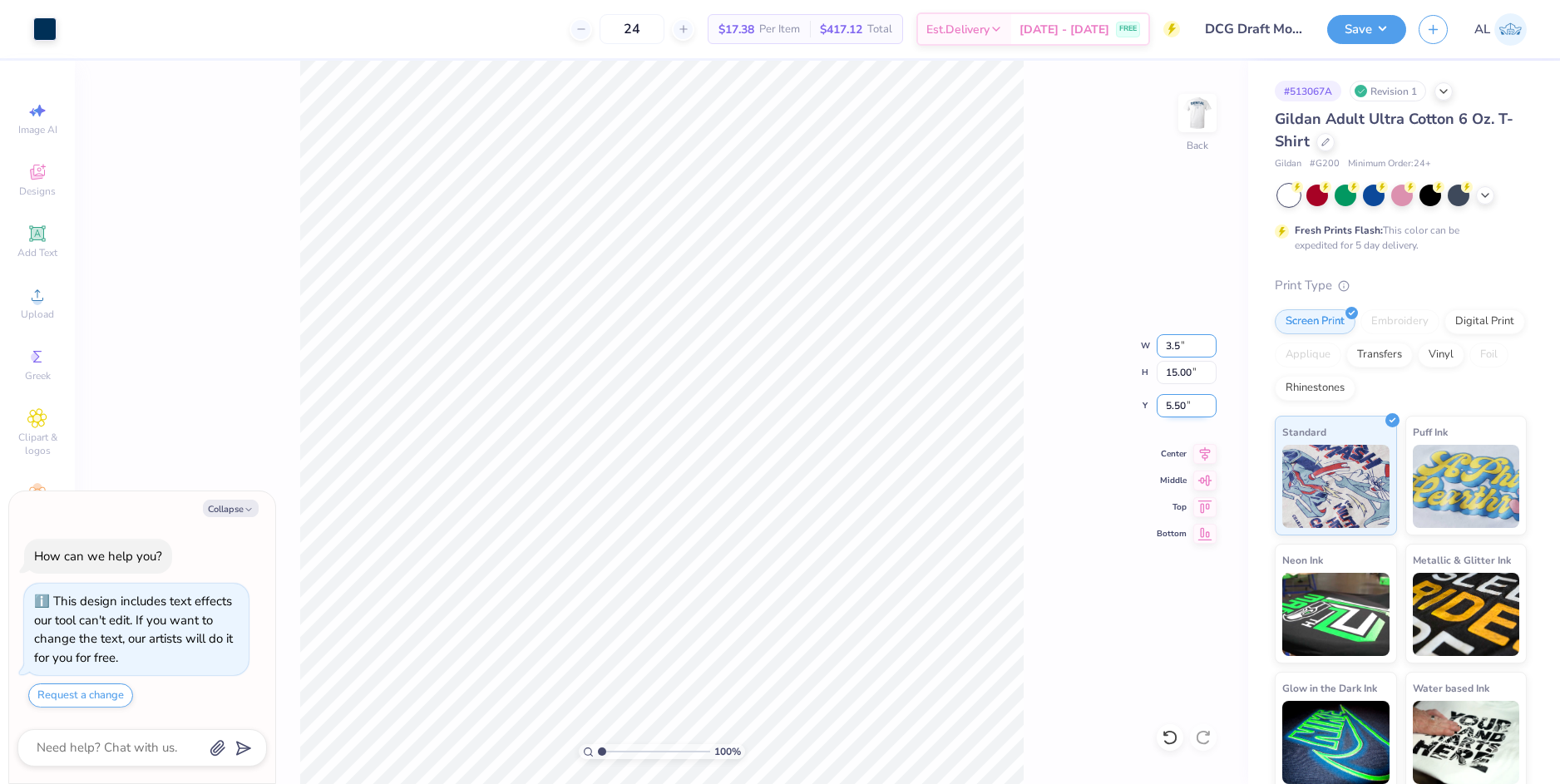
type input "3.5"
click at [1185, 407] on input "5.50" at bounding box center [1187, 406] width 60 height 23
type textarea "x"
type input "3.50"
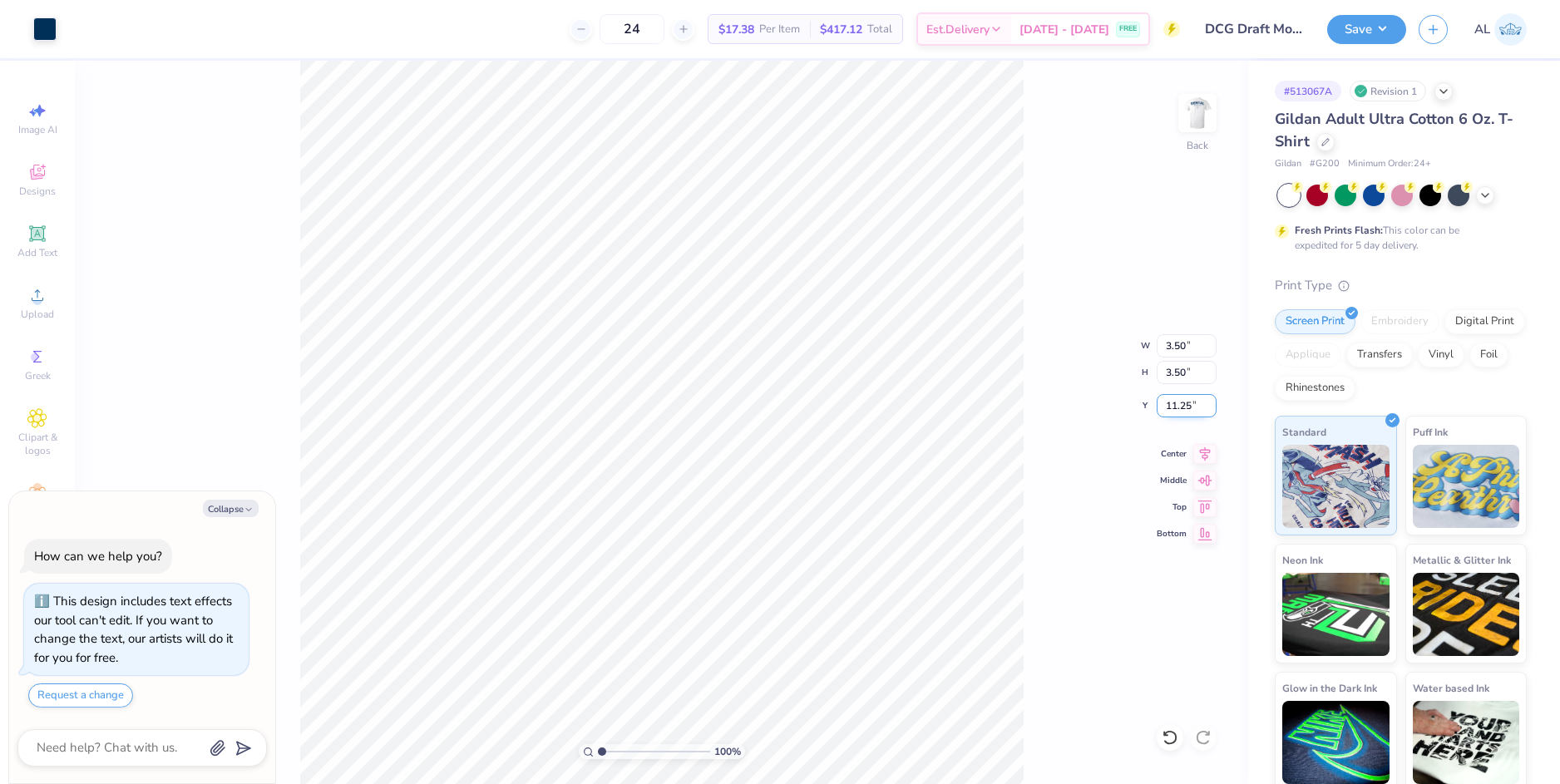
click at [1179, 406] on input "11.25" at bounding box center [1187, 406] width 60 height 23
type input "3"
click at [1176, 379] on input "3.50" at bounding box center [1187, 372] width 60 height 23
type textarea "x"
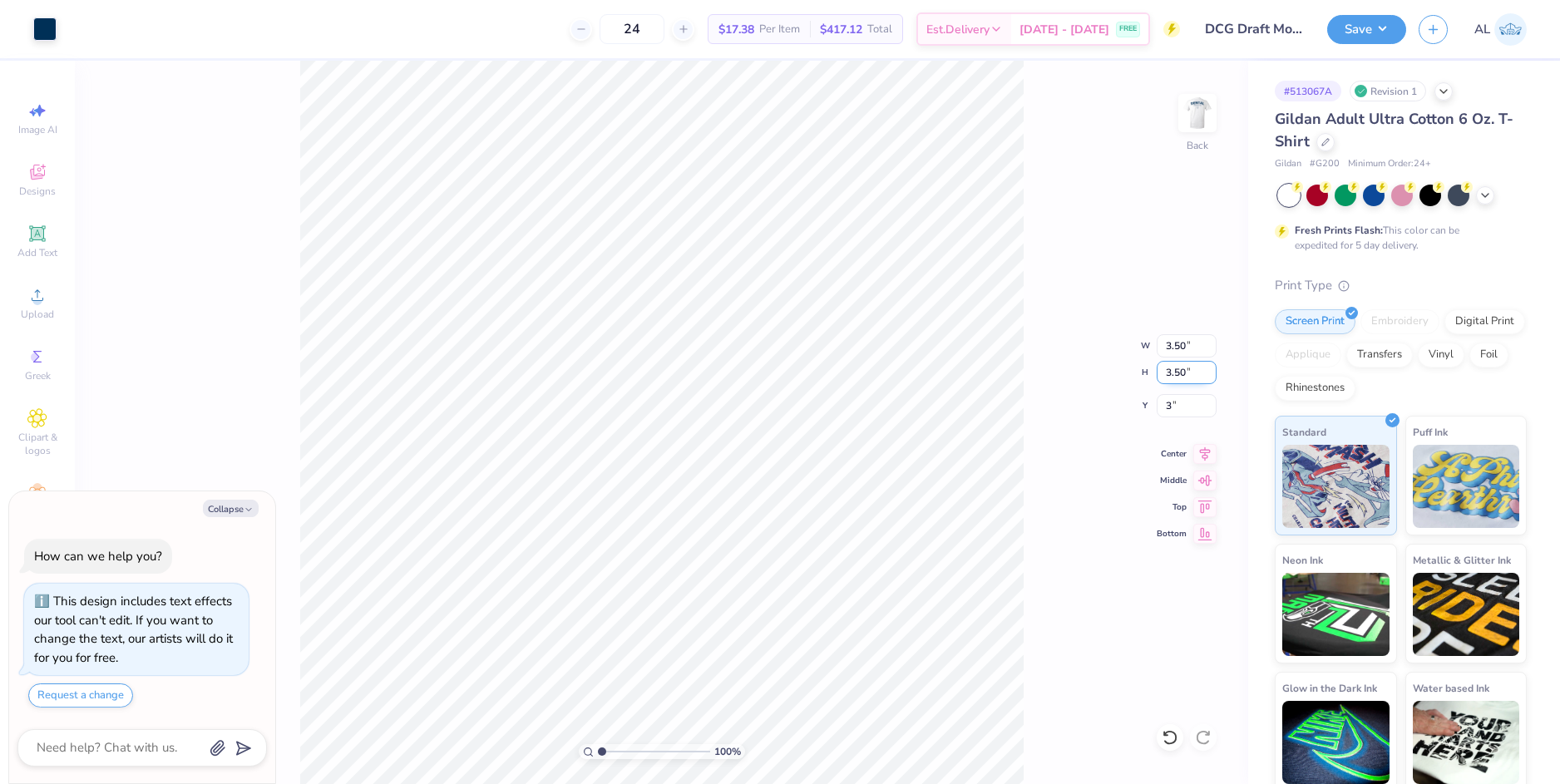
type input "3.00"
click at [1194, 118] on img at bounding box center [1197, 112] width 66 height 66
click at [219, 507] on button "Collapse" at bounding box center [230, 509] width 56 height 17
type textarea "x"
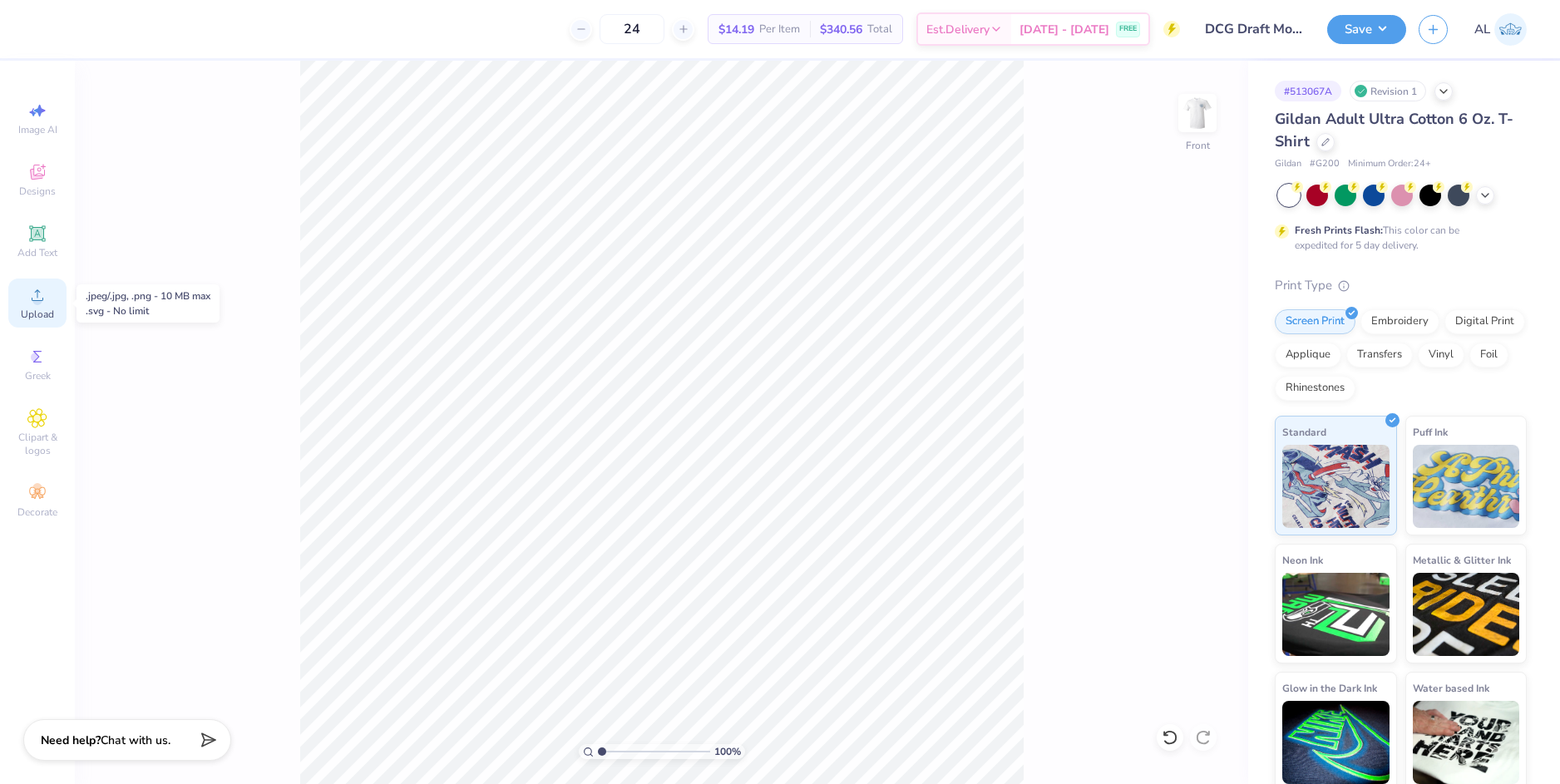
click at [50, 310] on span "Upload" at bounding box center [37, 315] width 34 height 13
click at [38, 298] on circle at bounding box center [37, 300] width 10 height 10
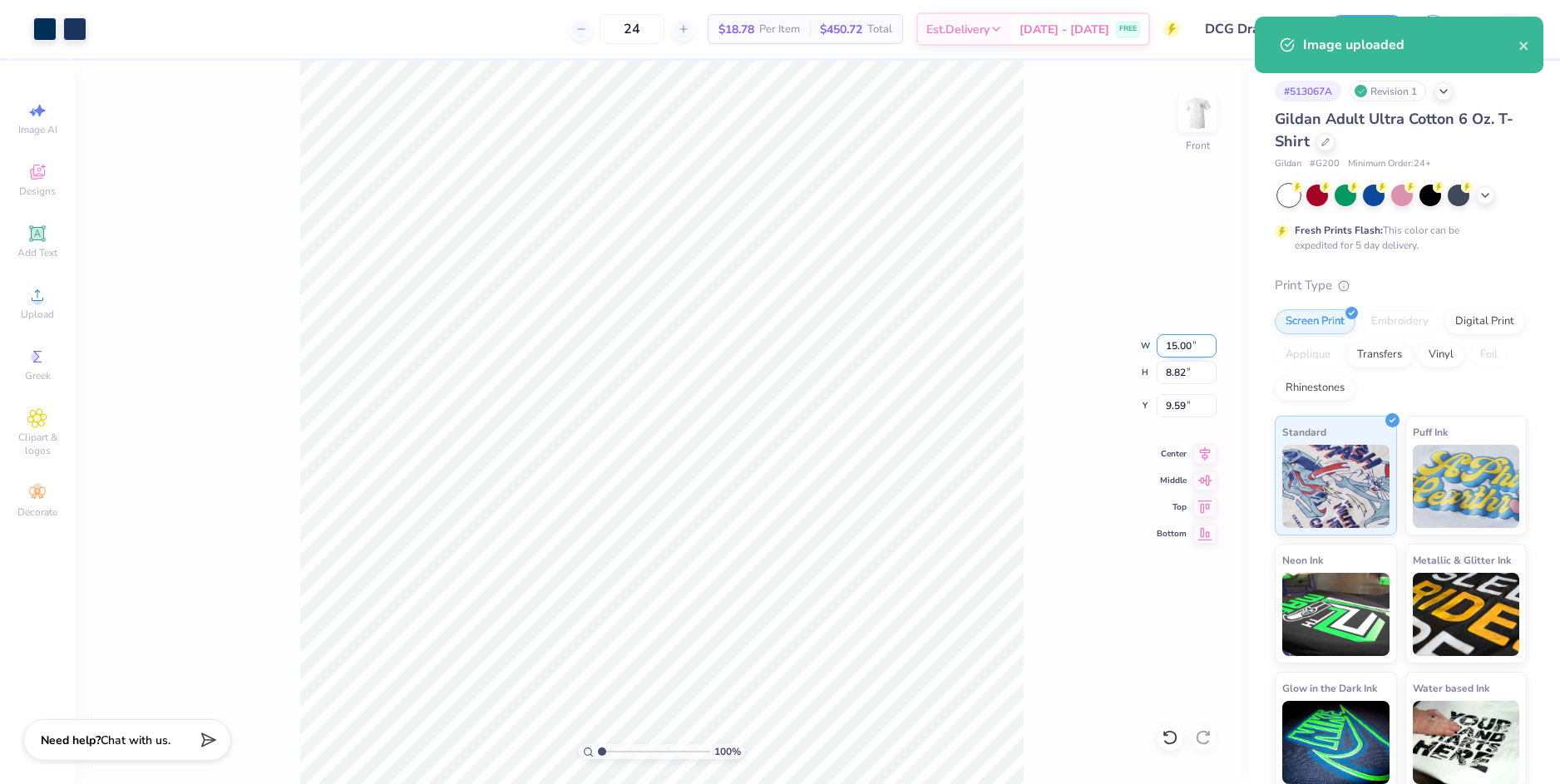
click at [1171, 349] on input "15.00" at bounding box center [1187, 345] width 60 height 23
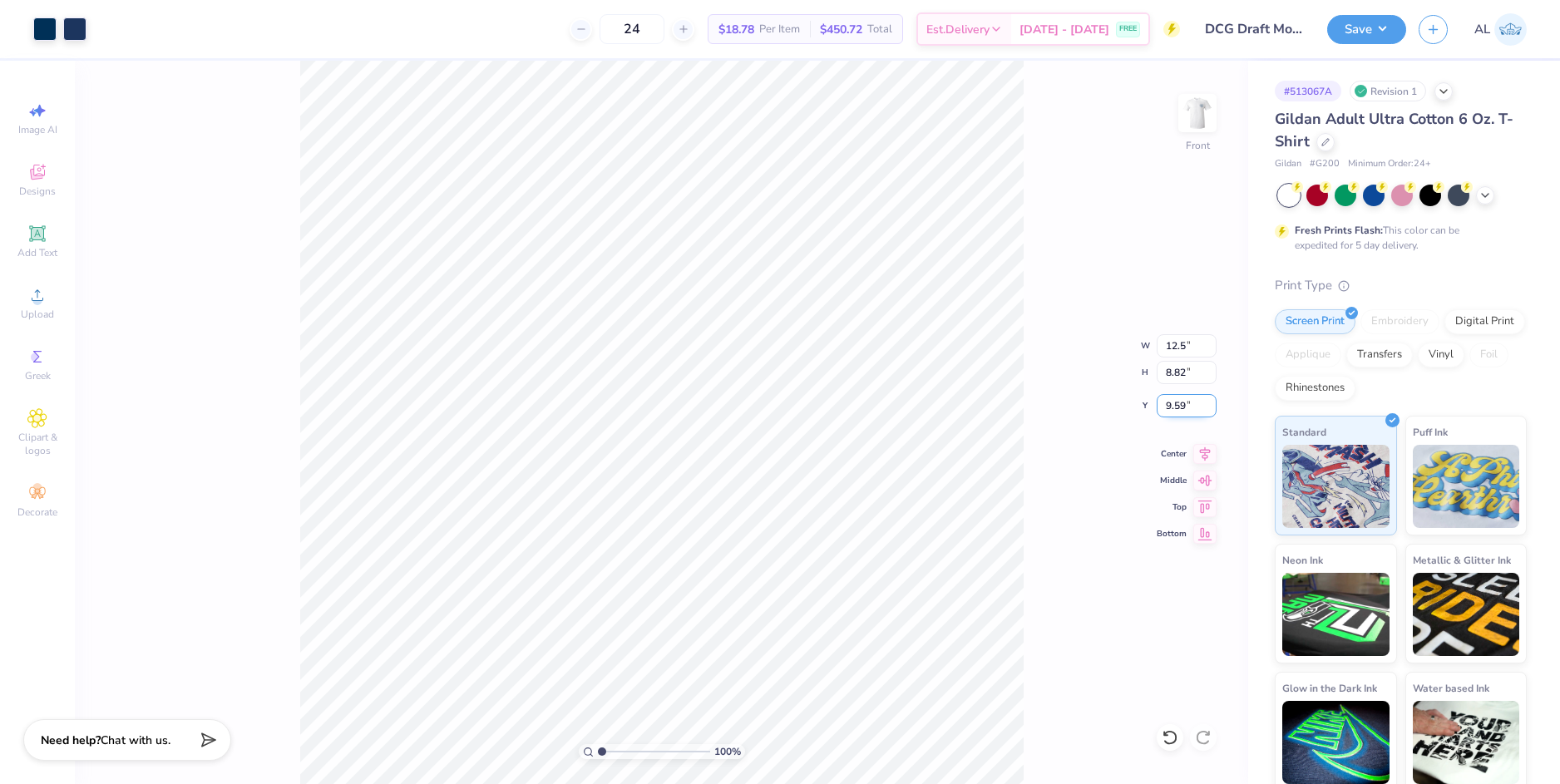
type input "12.50"
type input "7.35"
click at [1176, 408] on input "10.33" at bounding box center [1187, 406] width 60 height 23
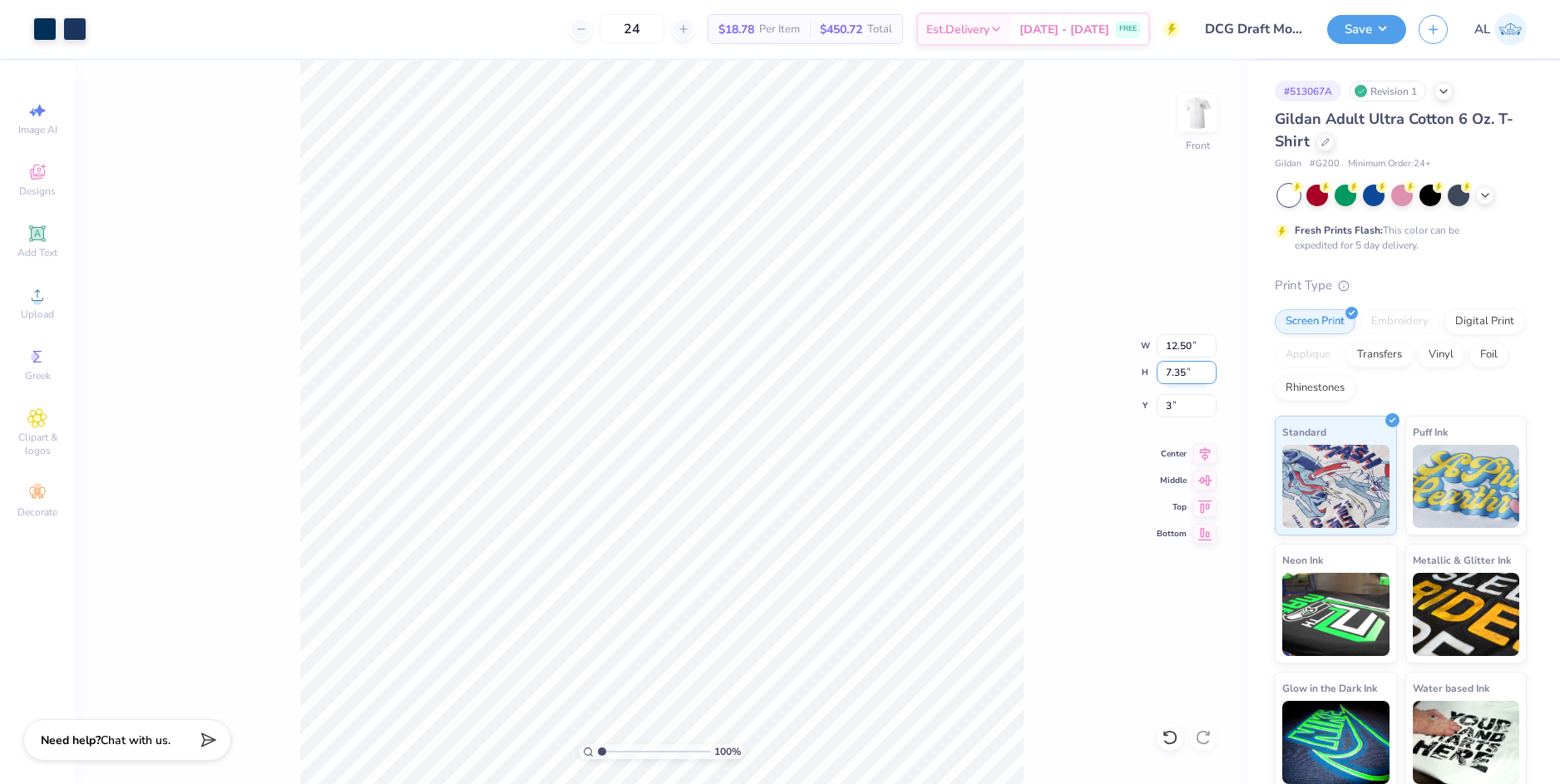
type input "3.00"
click at [1177, 371] on input "7.35" at bounding box center [1187, 372] width 60 height 23
click at [37, 28] on div at bounding box center [45, 27] width 23 height 23
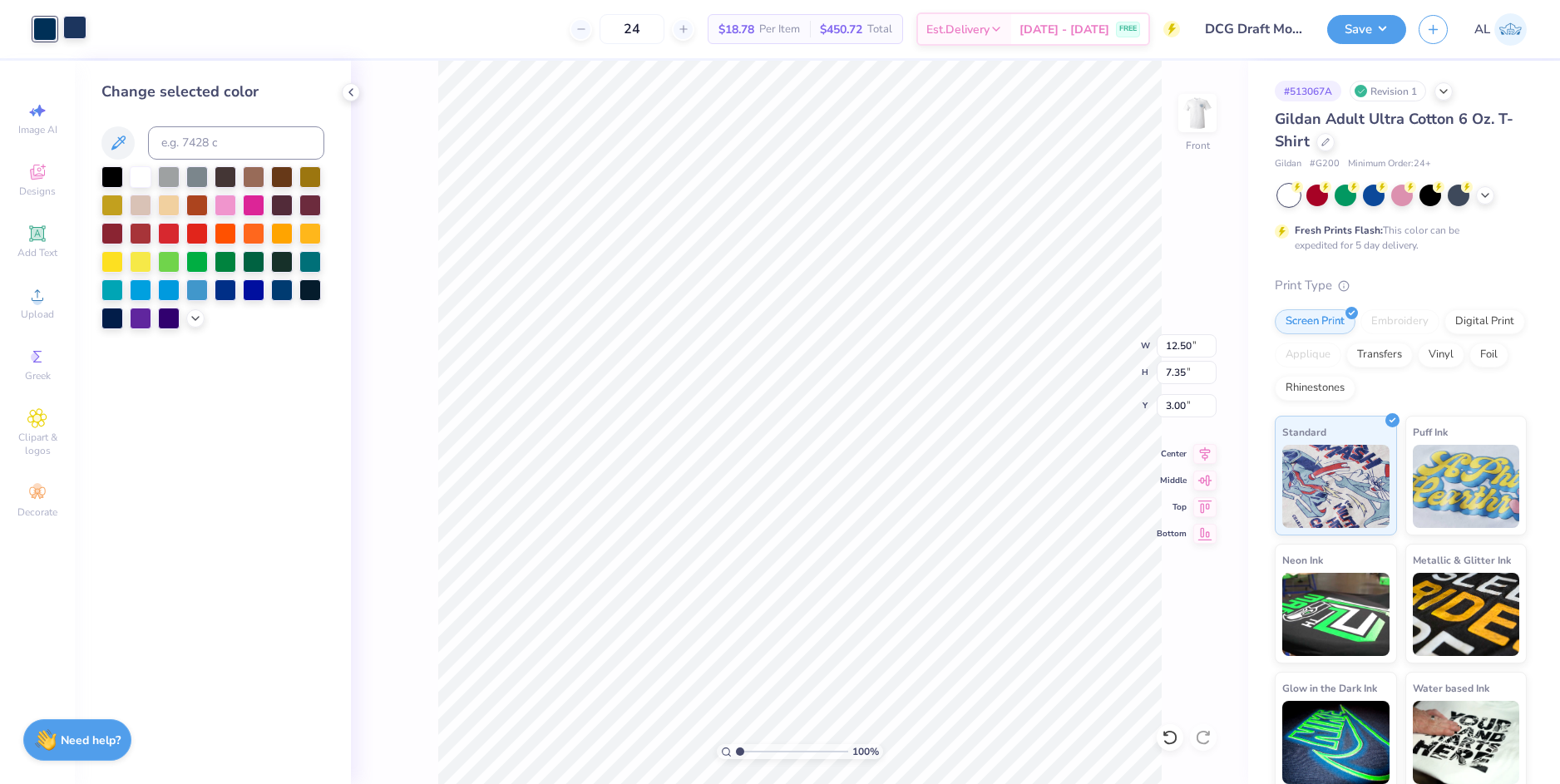
click at [70, 27] on div at bounding box center [75, 27] width 23 height 23
click at [178, 143] on input at bounding box center [236, 143] width 177 height 34
type input "540"
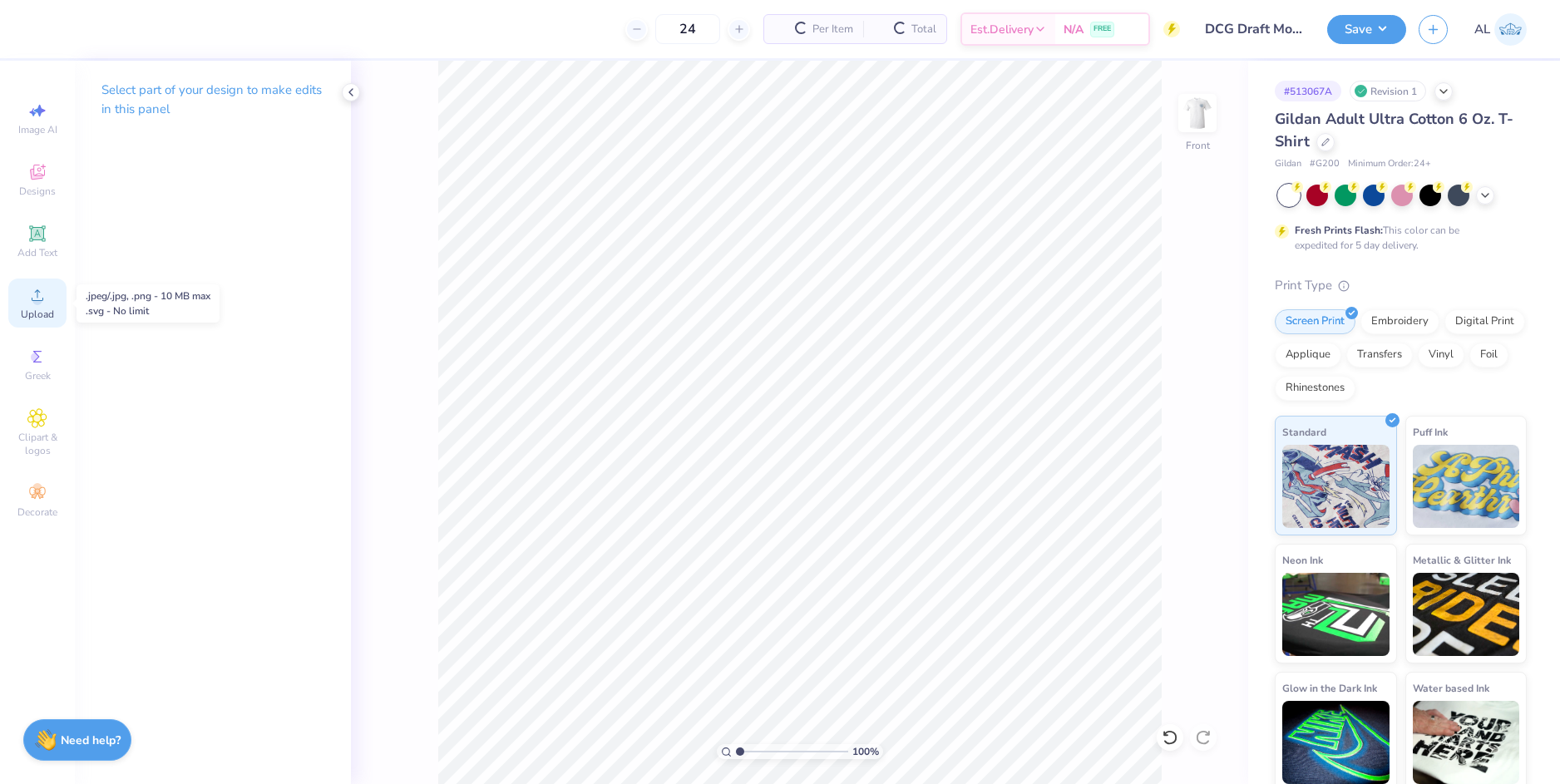
click at [35, 301] on circle at bounding box center [37, 300] width 10 height 10
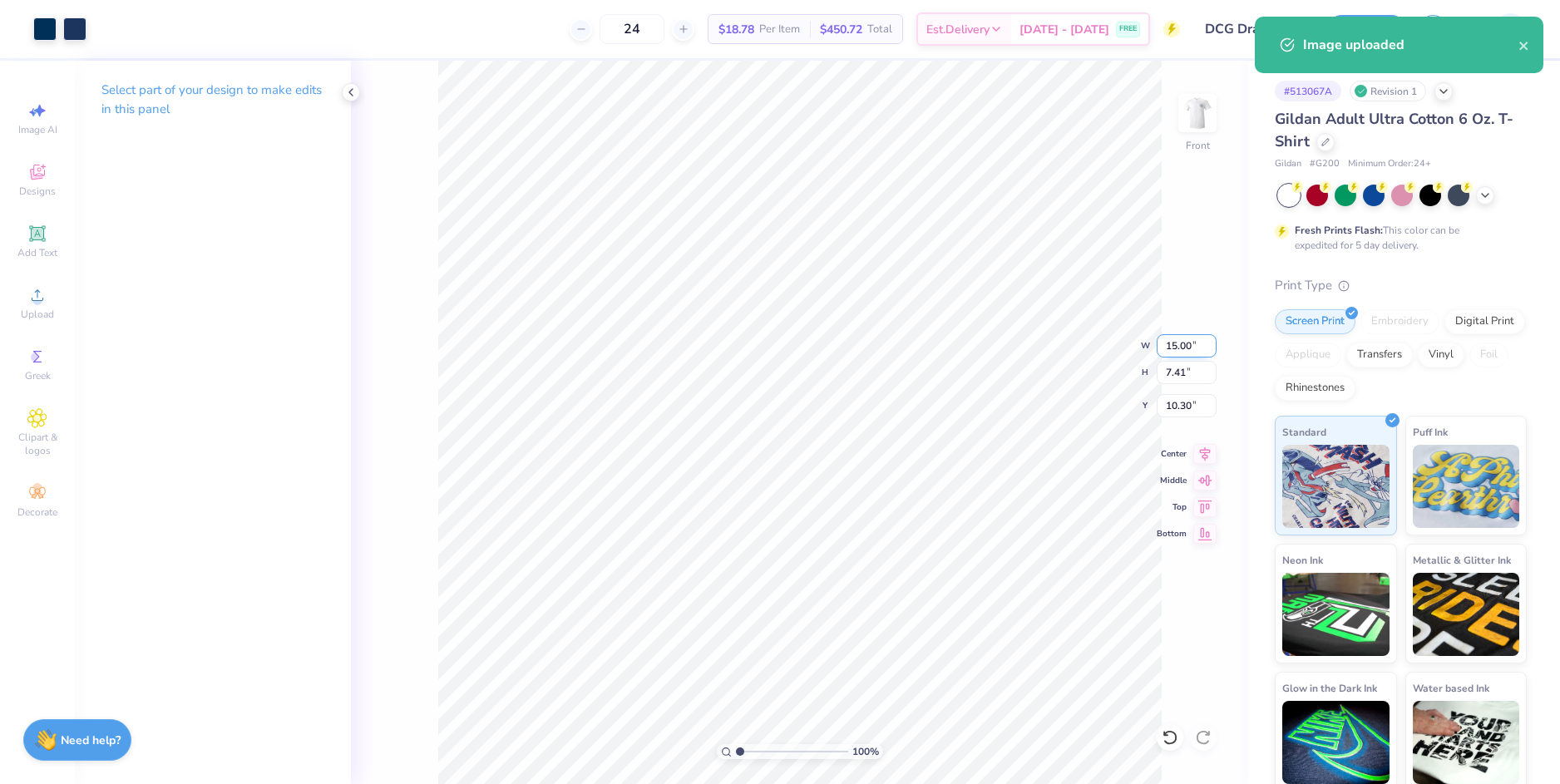
click at [1166, 343] on input "15.00" at bounding box center [1187, 345] width 60 height 23
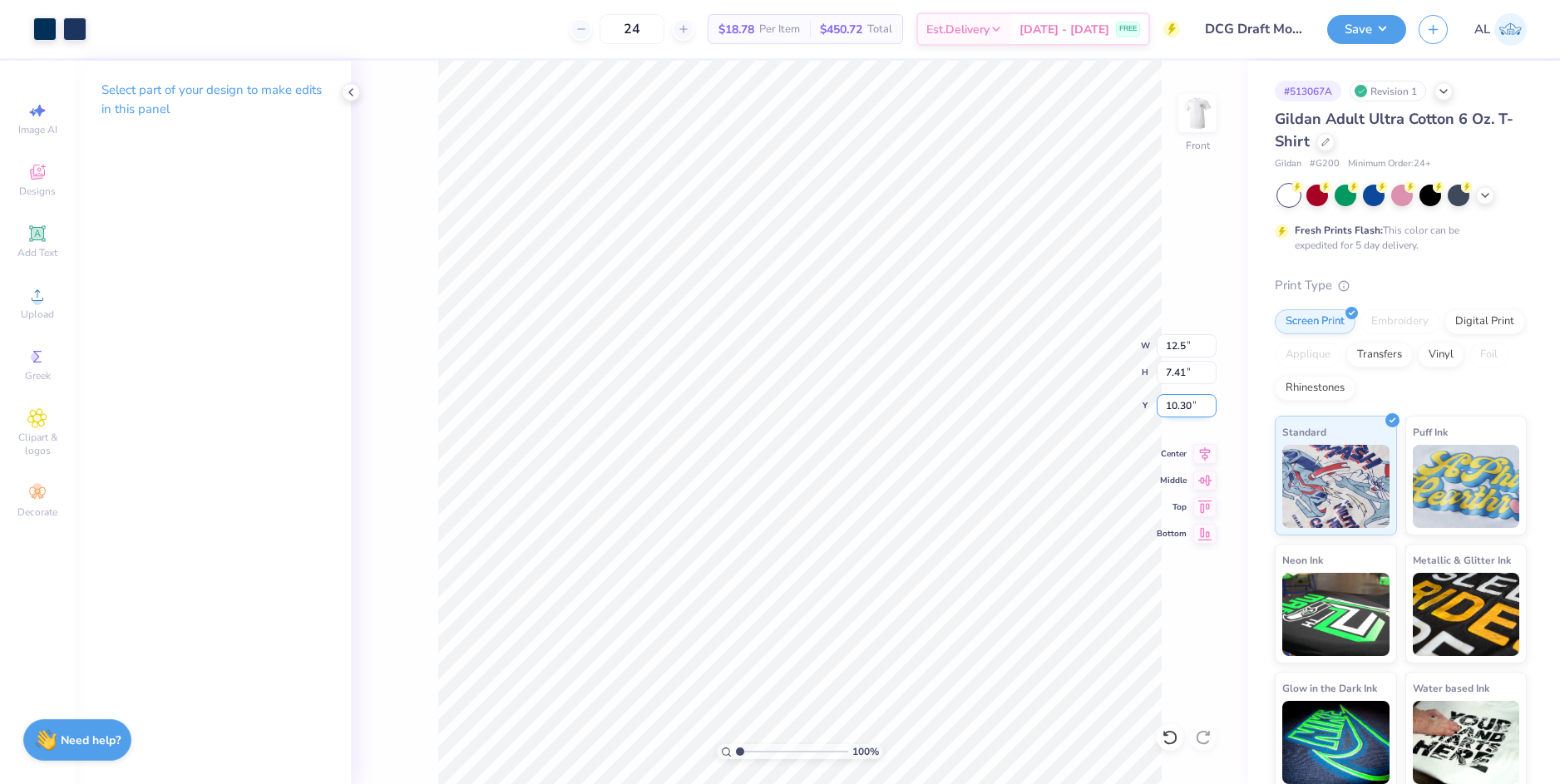
type input "12.50"
type input "6.17"
click at [1173, 402] on input "10.91" at bounding box center [1187, 406] width 60 height 23
click at [1174, 403] on input "10.91" at bounding box center [1187, 406] width 60 height 23
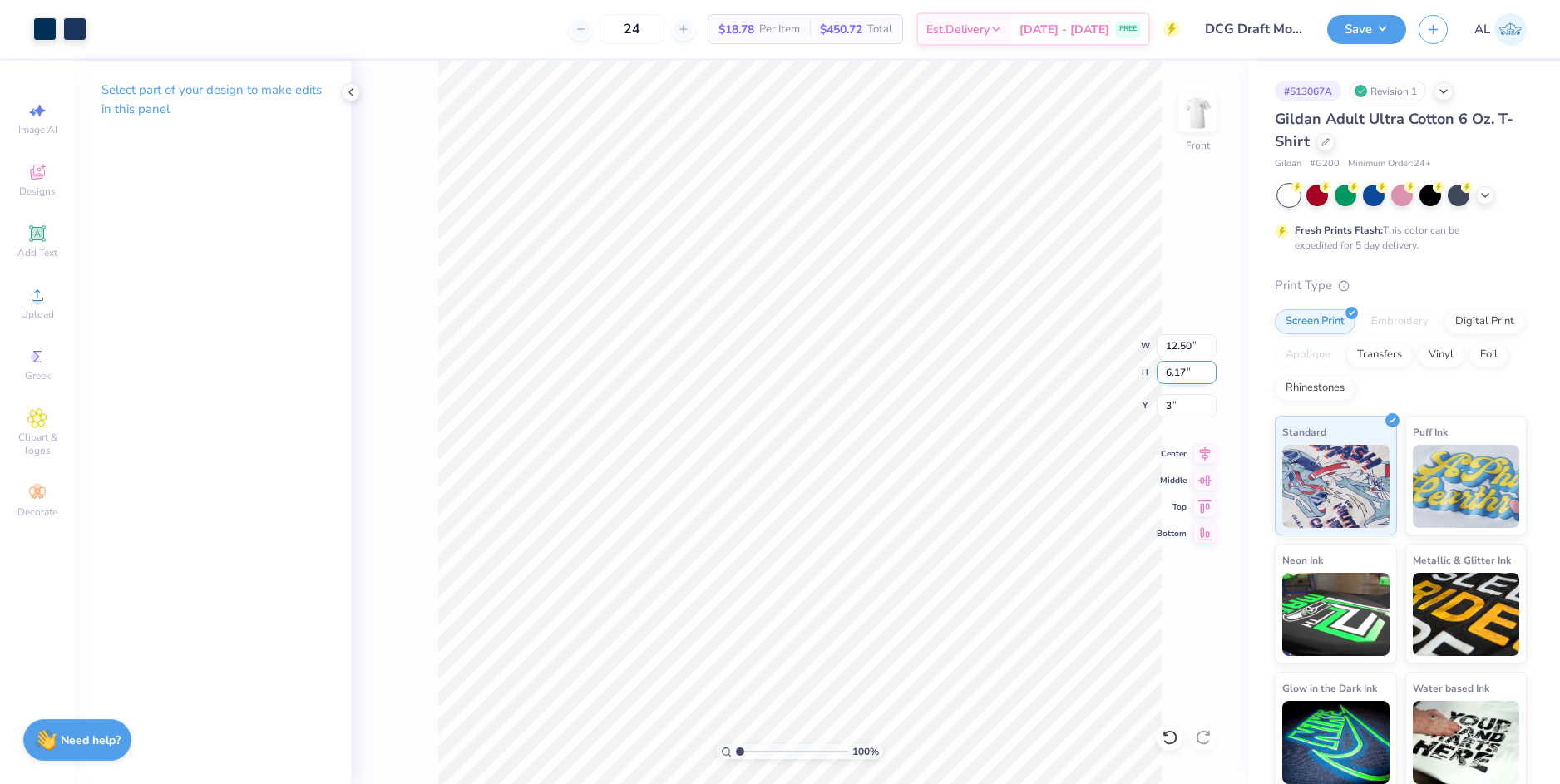
type input "3.00"
click at [1176, 371] on input "6.17" at bounding box center [1187, 372] width 60 height 23
click at [73, 24] on div at bounding box center [75, 27] width 23 height 23
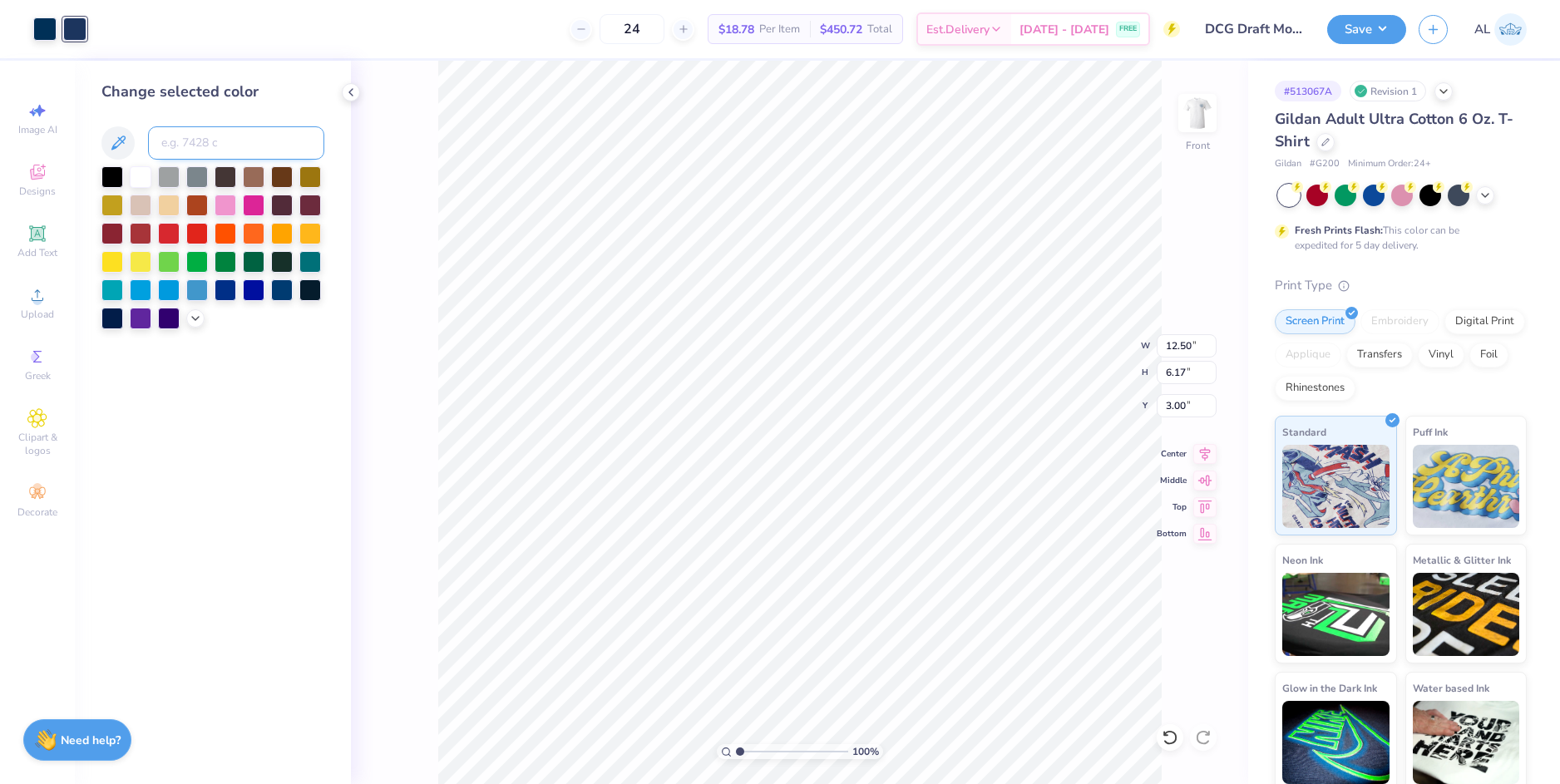
click at [163, 139] on input at bounding box center [236, 143] width 177 height 34
type input "540"
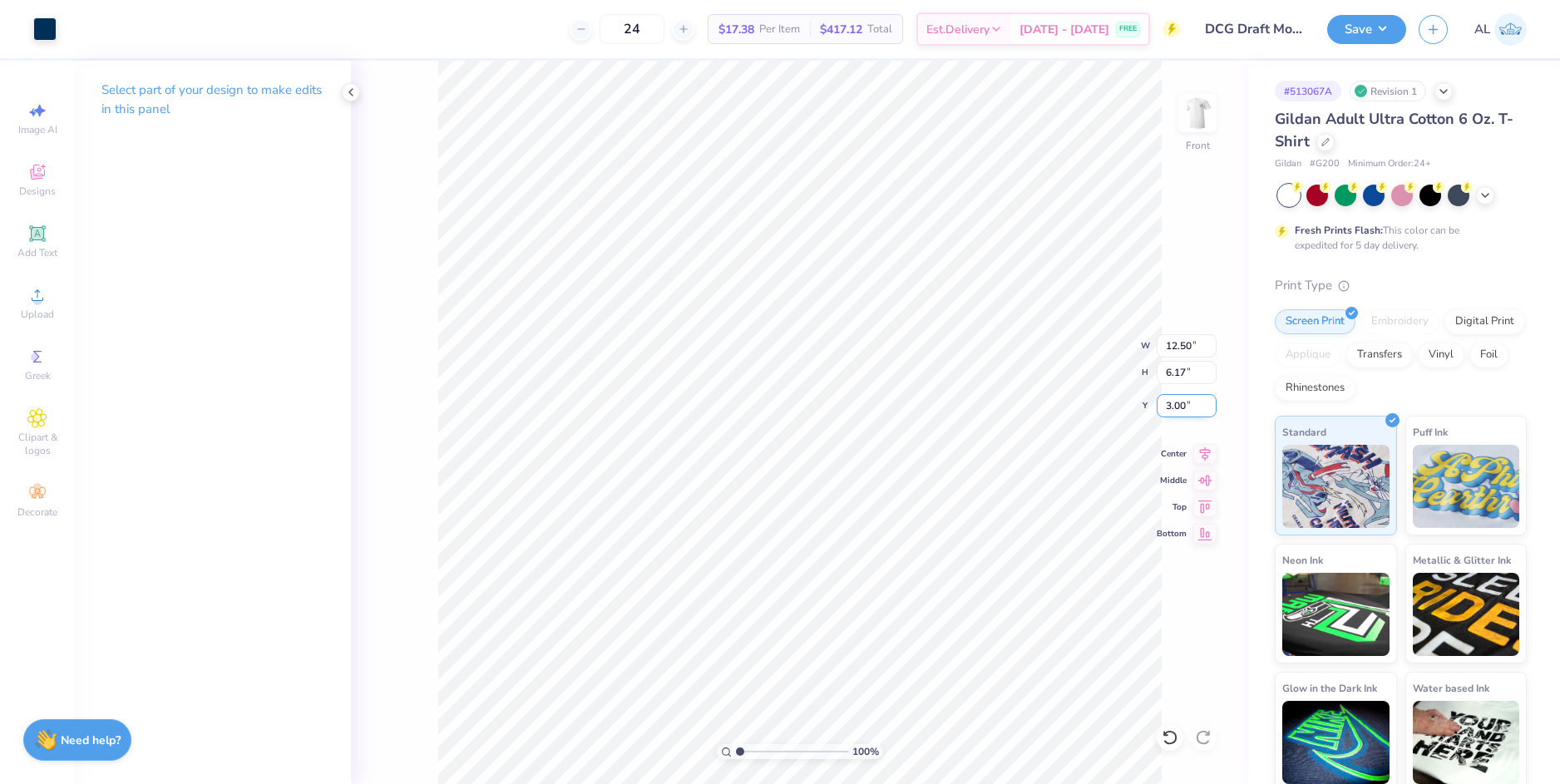
click at [1183, 411] on input "3.00" at bounding box center [1187, 406] width 60 height 23
click at [1166, 408] on input "5.22" at bounding box center [1187, 406] width 60 height 23
click at [1179, 409] on input "5.22" at bounding box center [1187, 406] width 60 height 23
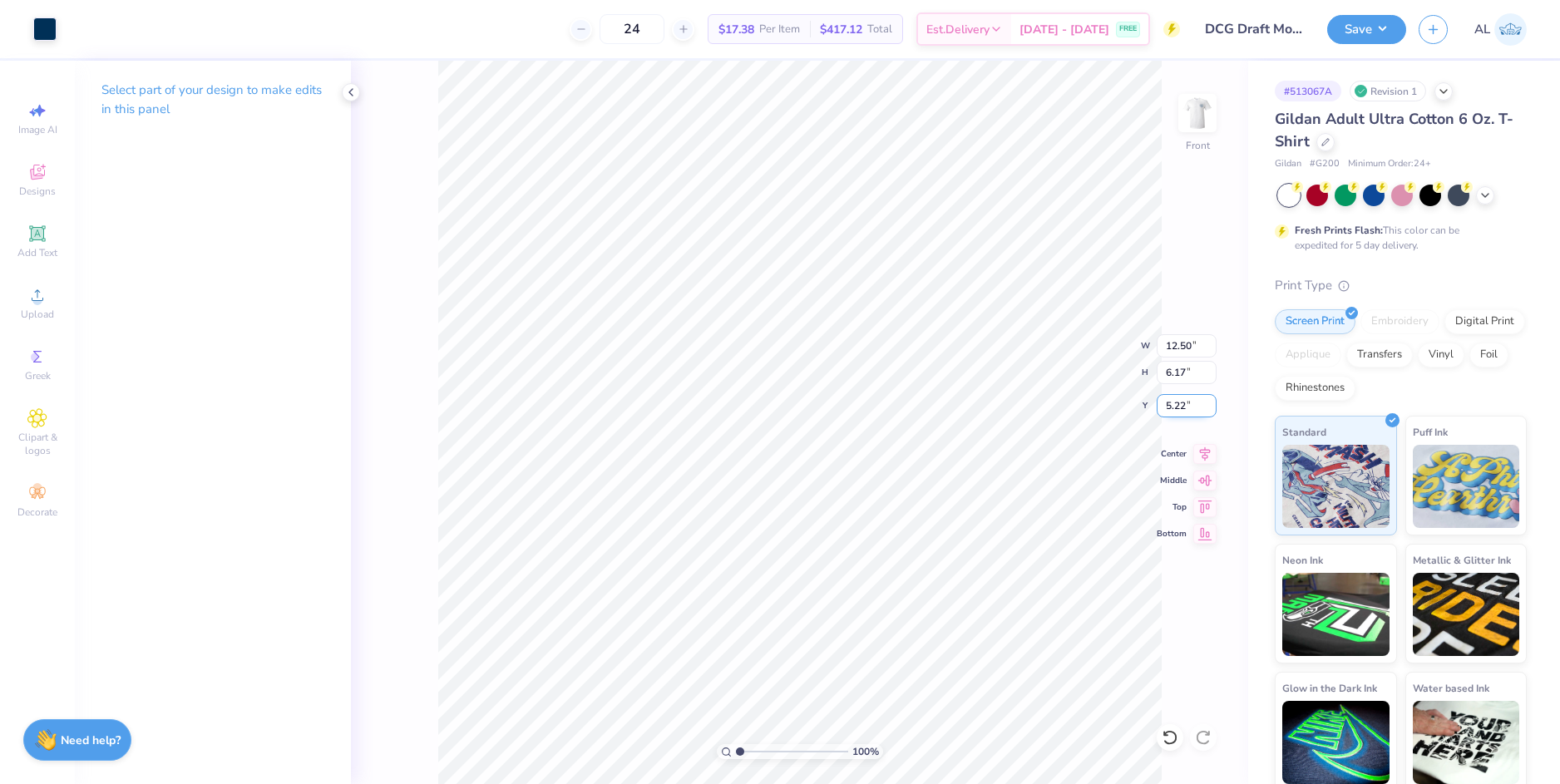
click at [1179, 409] on input "5.22" at bounding box center [1187, 406] width 60 height 23
type input "6.00"
click at [1173, 370] on input "6.17" at bounding box center [1187, 372] width 60 height 23
click at [1174, 407] on input "6.00" at bounding box center [1187, 406] width 60 height 23
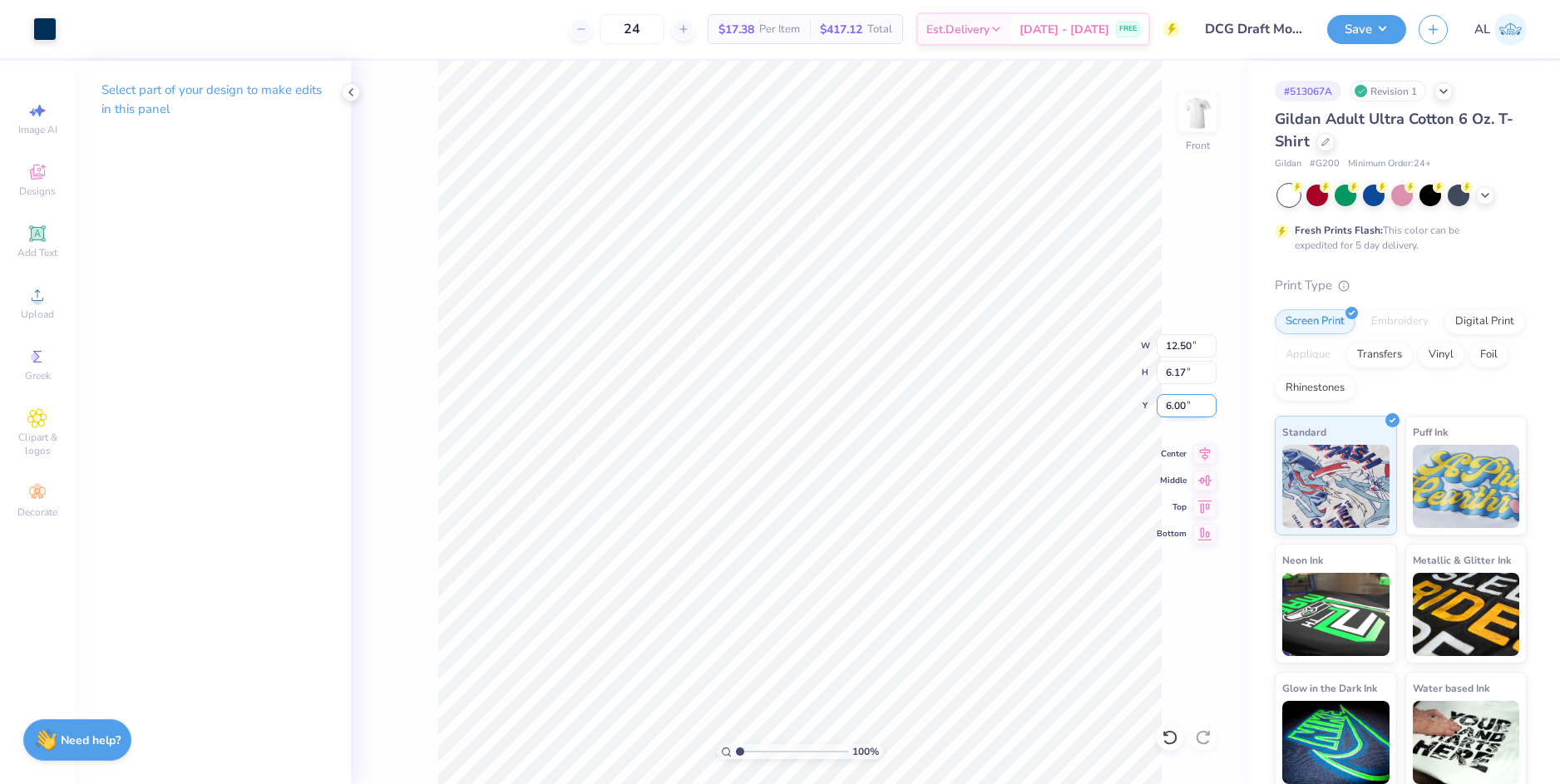
type input "4"
type input "5.00"
click at [1175, 379] on input "6.17" at bounding box center [1187, 372] width 60 height 23
click at [1198, 104] on img at bounding box center [1197, 112] width 66 height 66
click at [764, 747] on input "range" at bounding box center [792, 751] width 112 height 15
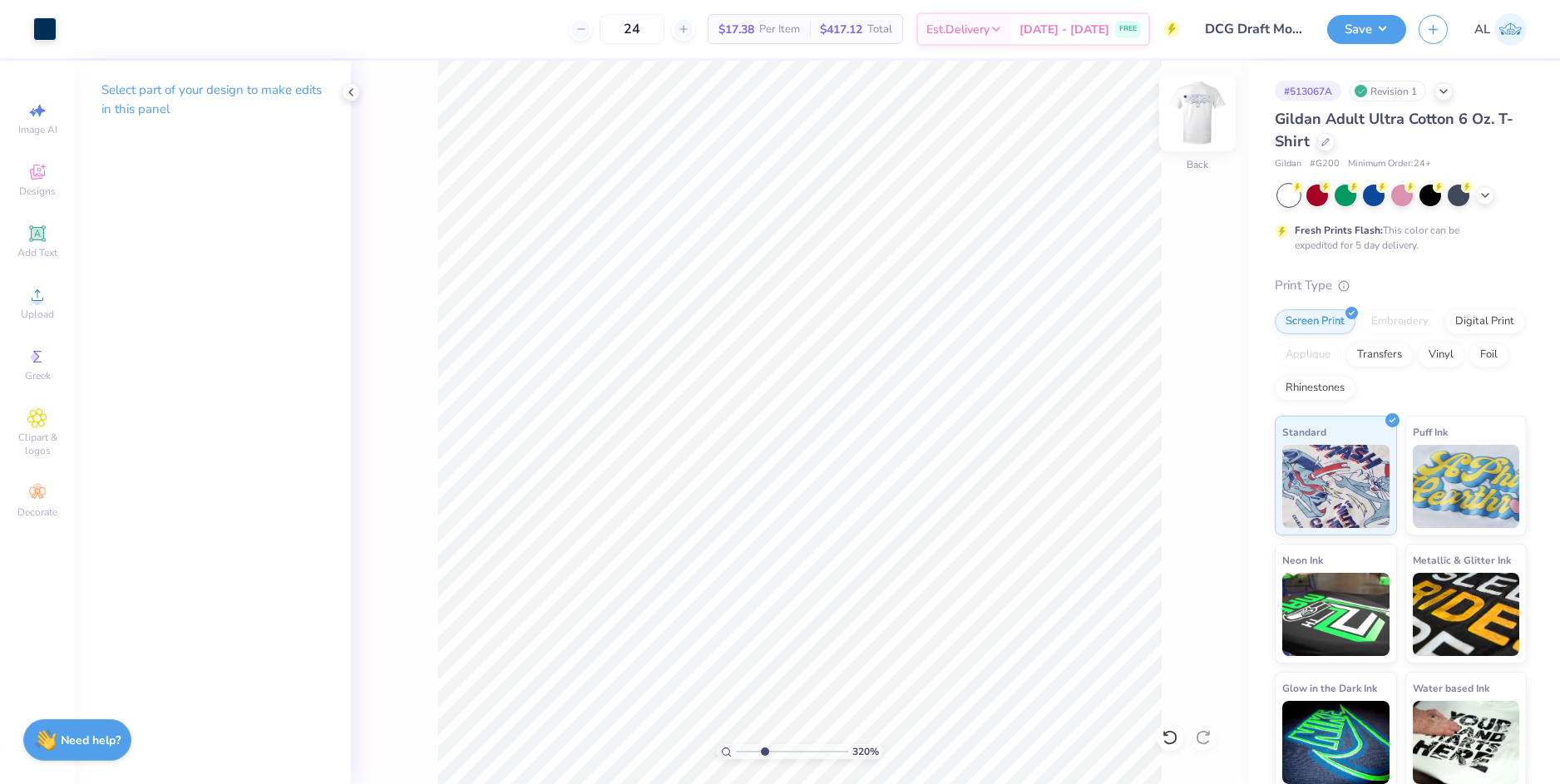
click at [1188, 119] on img at bounding box center [1197, 112] width 66 height 66
drag, startPoint x: 764, startPoint y: 748, endPoint x: 733, endPoint y: 755, distance: 31.8
type input "1"
click at [736, 755] on input "range" at bounding box center [792, 751] width 112 height 15
click at [1356, 21] on button "Save" at bounding box center [1367, 27] width 79 height 29
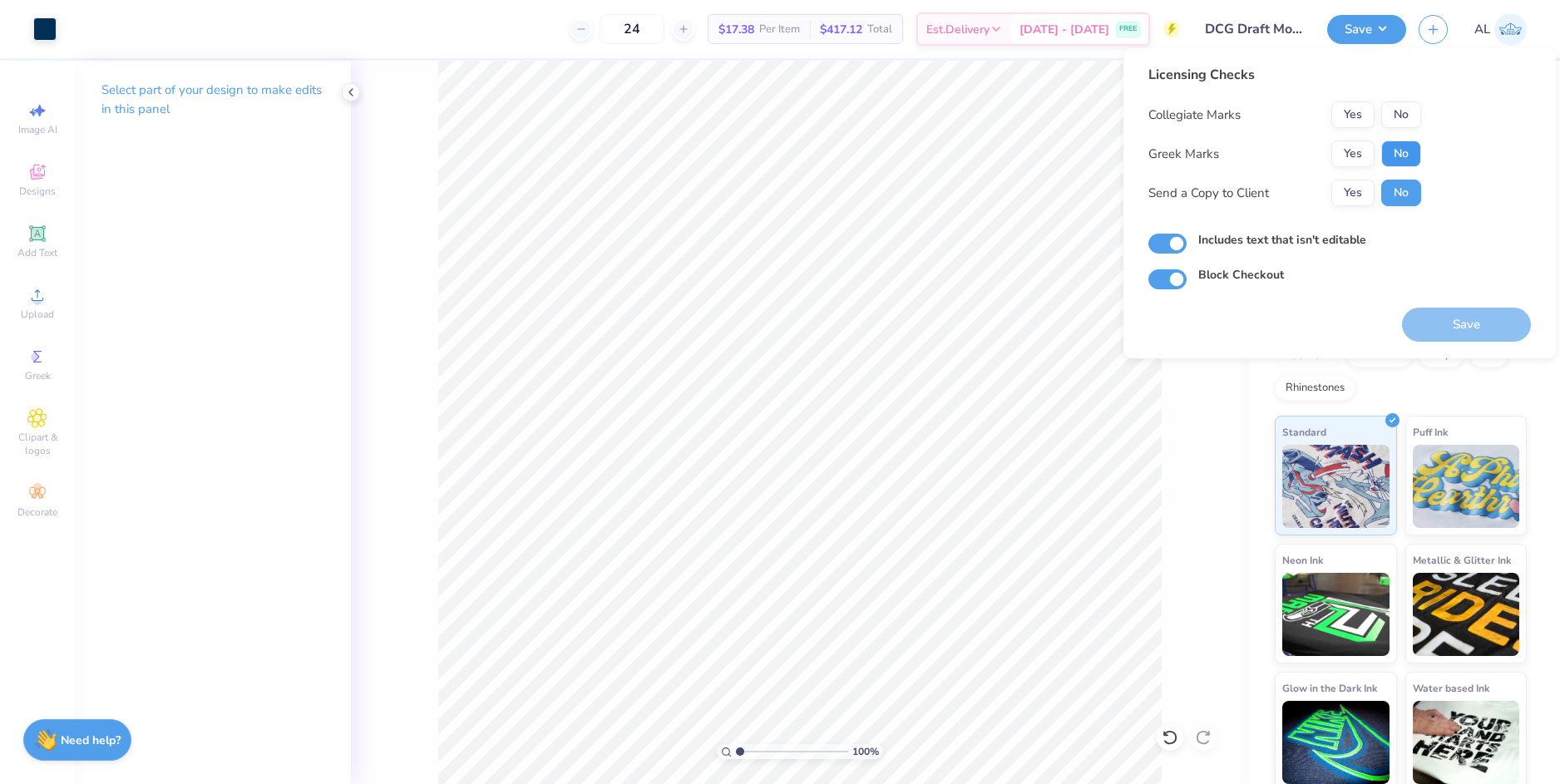
click at [1390, 153] on button "No" at bounding box center [1402, 154] width 40 height 27
click at [1397, 115] on button "No" at bounding box center [1402, 115] width 40 height 27
click at [1356, 189] on button "Yes" at bounding box center [1353, 193] width 43 height 27
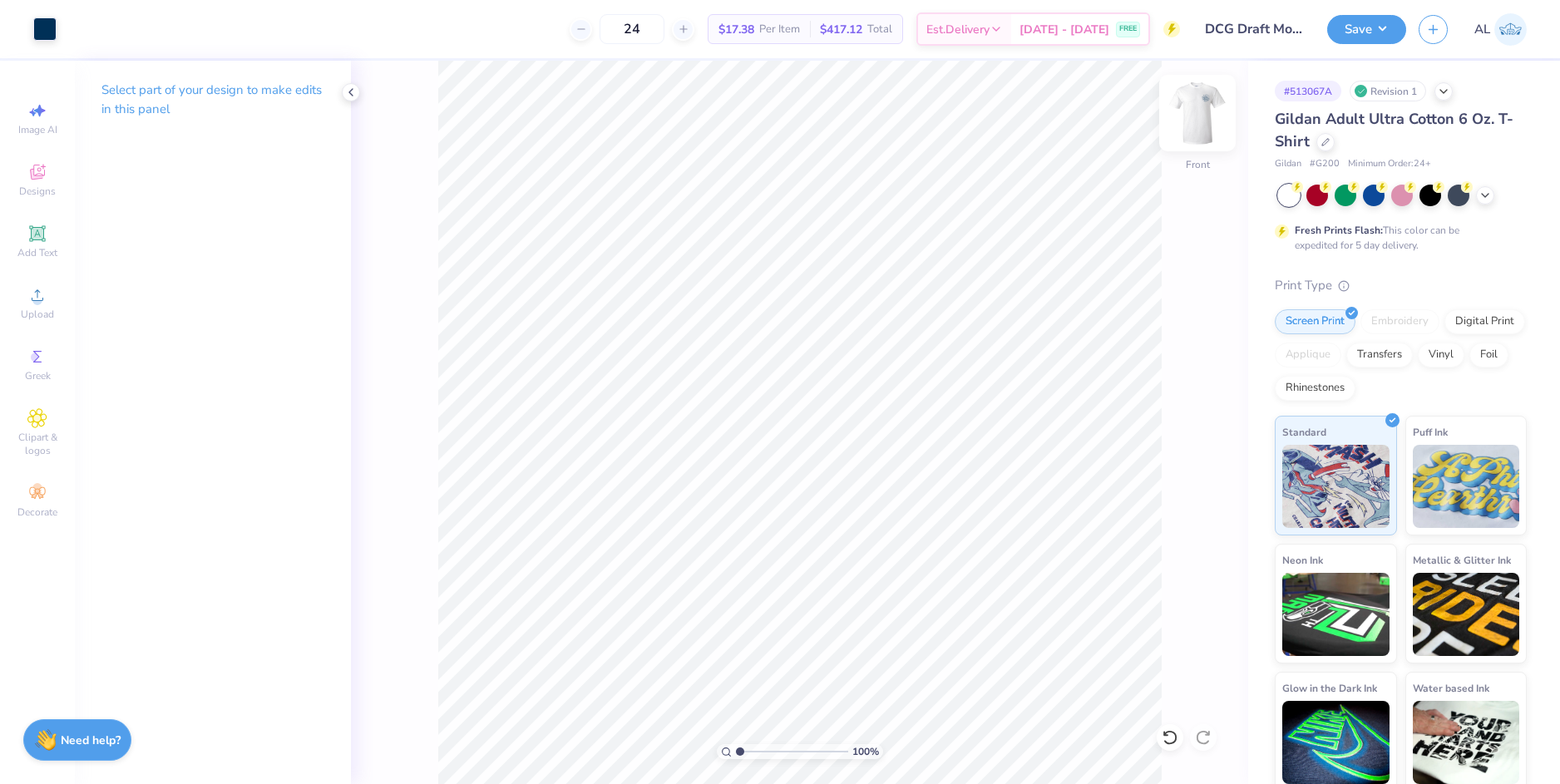
click at [1200, 129] on img at bounding box center [1197, 112] width 66 height 66
click at [1366, 36] on button "Save" at bounding box center [1367, 27] width 79 height 29
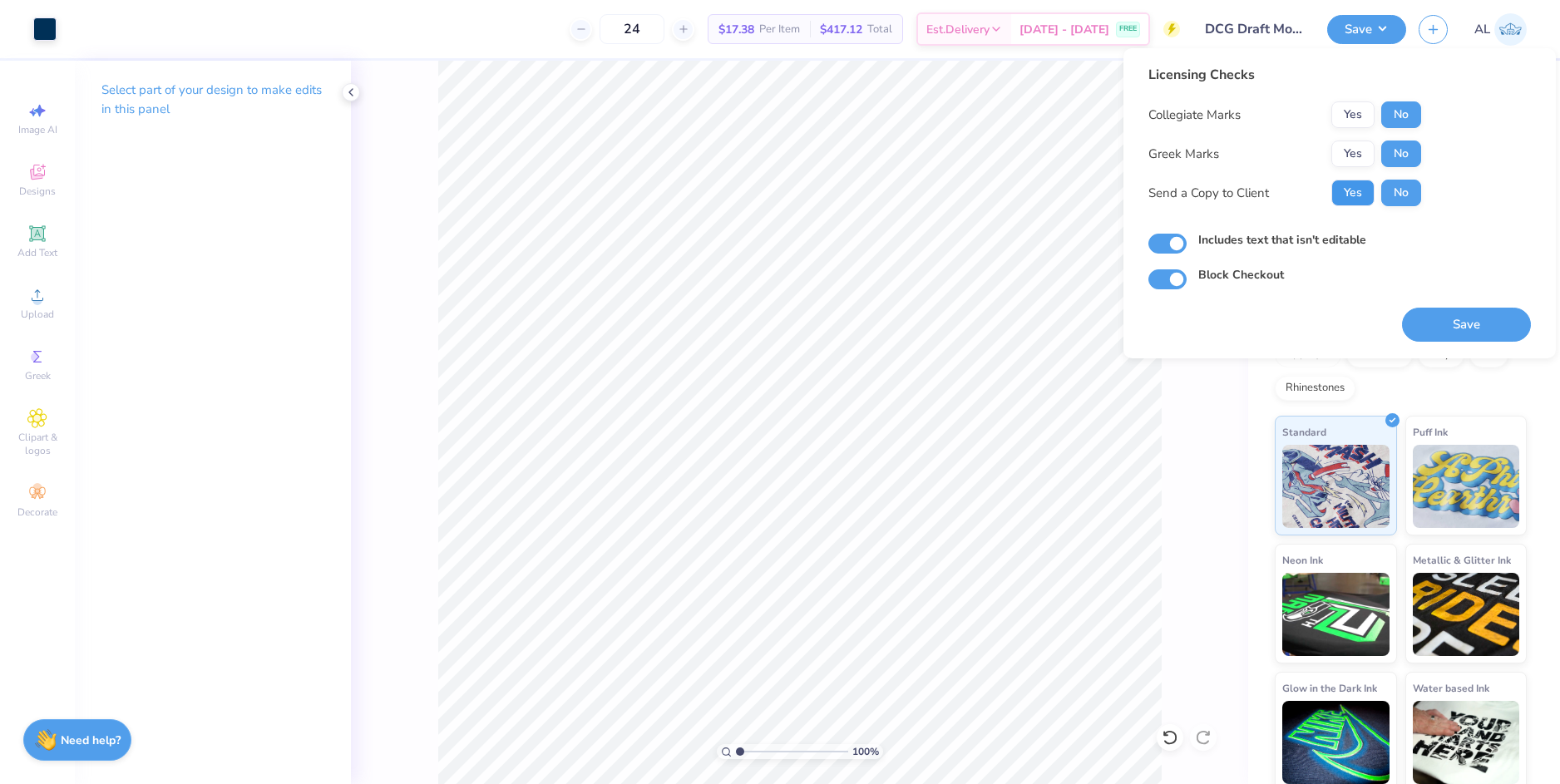
click at [1368, 200] on button "Yes" at bounding box center [1353, 193] width 43 height 27
click at [1447, 325] on button "Save" at bounding box center [1467, 325] width 129 height 35
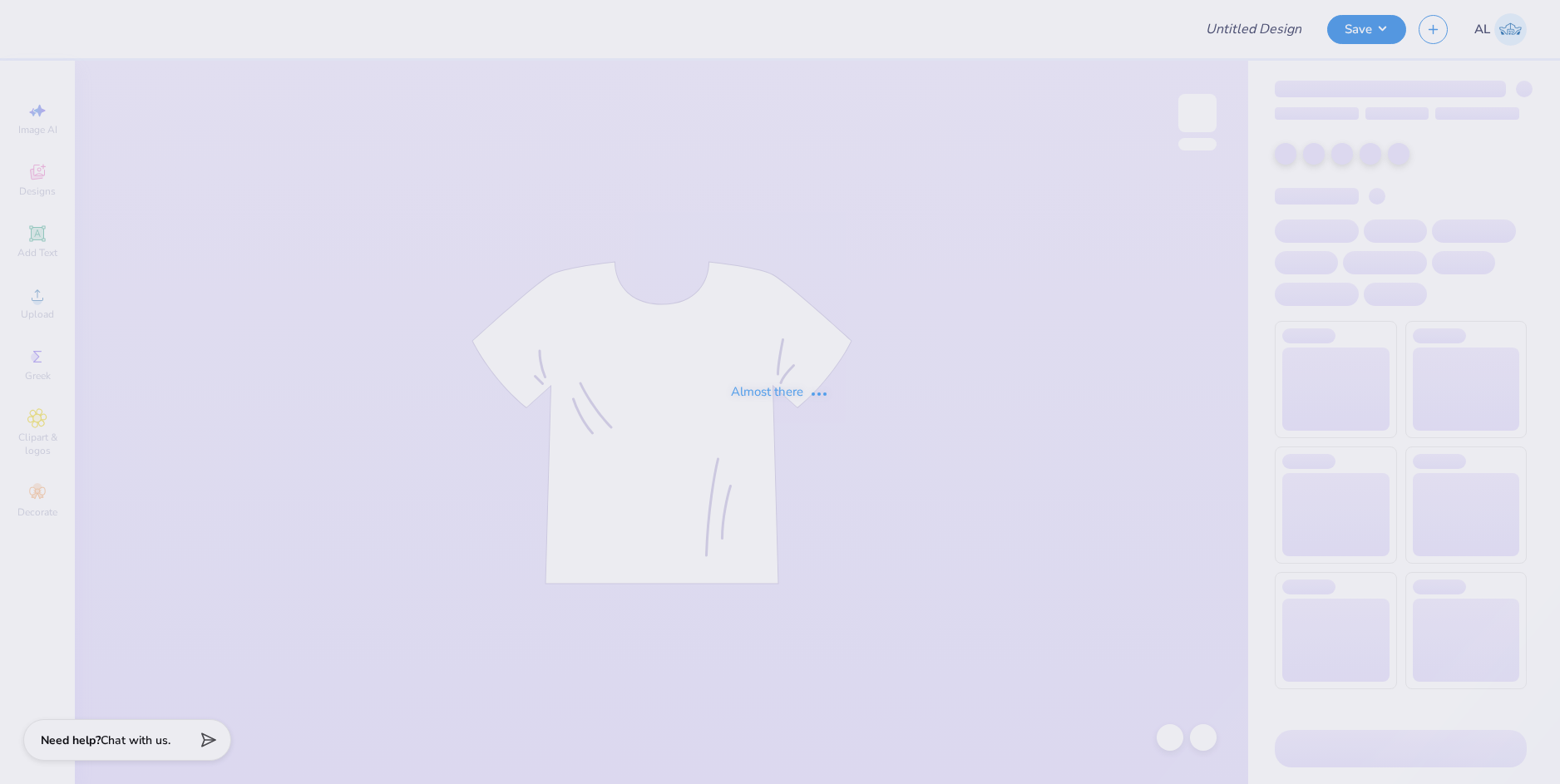
type input "Merch for KIN"
